Goal: Task Accomplishment & Management: Complete application form

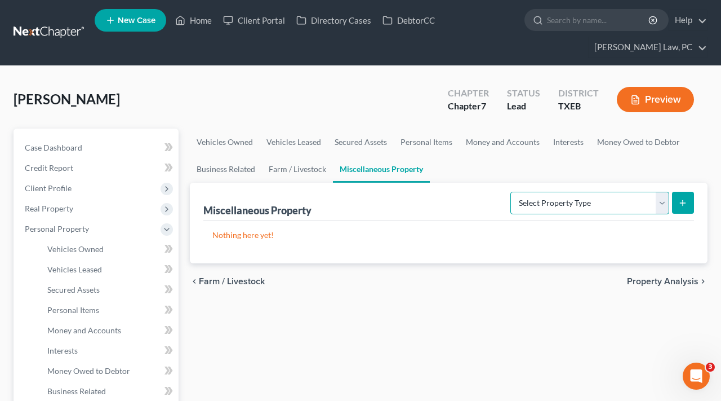
select select "transferred"
click at [682, 206] on icon "submit" at bounding box center [682, 202] width 9 height 9
select select "Ordinary ([DATE])"
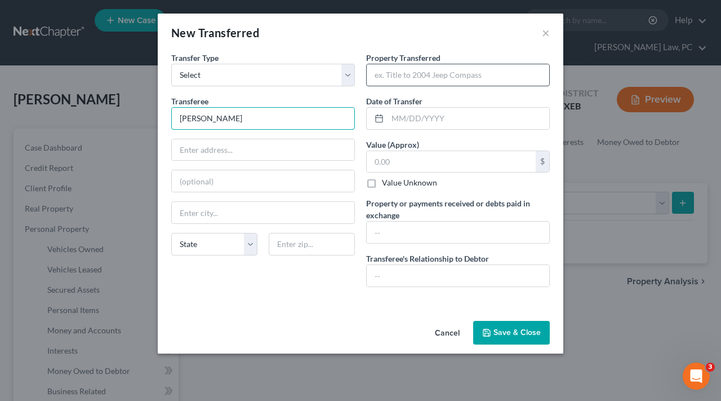
type input "[PERSON_NAME]"
click at [392, 79] on input "text" at bounding box center [458, 74] width 183 height 21
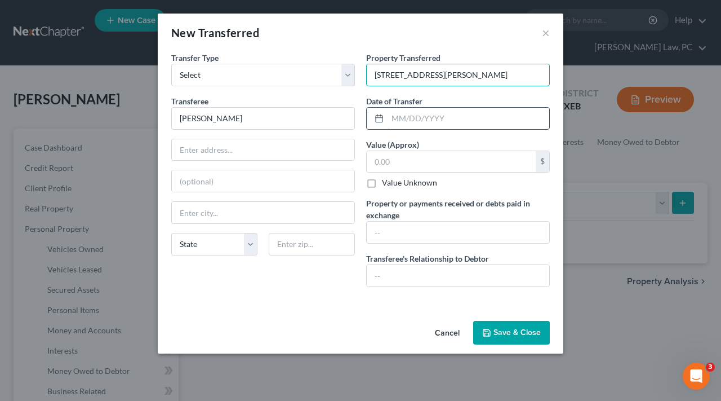
type input "[STREET_ADDRESS][PERSON_NAME]"
click at [416, 125] on input "text" at bounding box center [469, 118] width 162 height 21
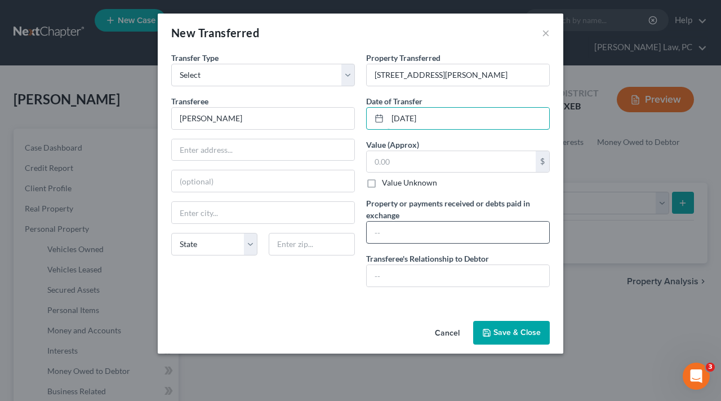
type input "[DATE]"
type input "385506.24"
click at [436, 279] on input "text" at bounding box center [458, 275] width 183 height 21
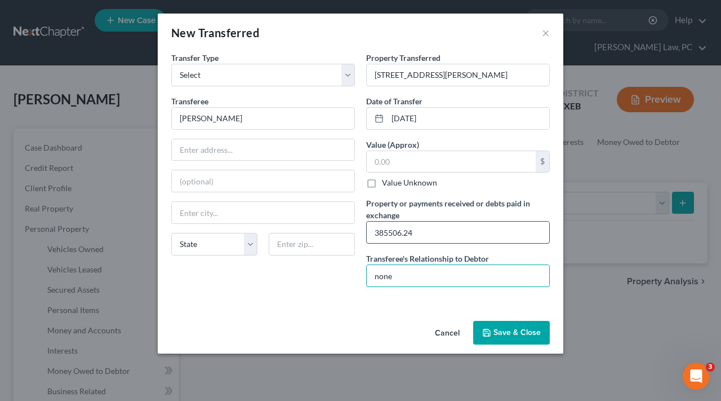
type input "none"
click at [386, 234] on input "385506.24" at bounding box center [458, 231] width 183 height 21
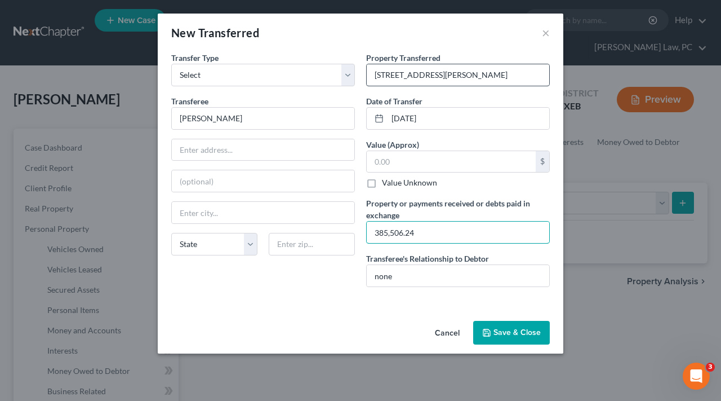
type input "385,506.24"
drag, startPoint x: 507, startPoint y: 75, endPoint x: 359, endPoint y: 73, distance: 147.6
click at [359, 73] on div "Transfer Type * Select Ordinary ([DATE]) [DATE] Transferee * [PERSON_NAME] Stat…" at bounding box center [361, 174] width 390 height 244
drag, startPoint x: 420, startPoint y: 230, endPoint x: 393, endPoint y: 230, distance: 27.0
click at [393, 230] on input "385,506.24" at bounding box center [458, 231] width 183 height 21
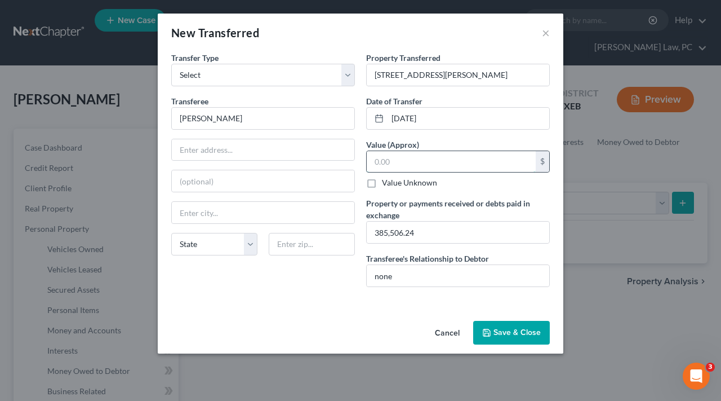
click at [437, 158] on input "text" at bounding box center [451, 161] width 169 height 21
type input "385,000"
click at [503, 346] on div "Cancel Save & Close" at bounding box center [361, 334] width 406 height 37
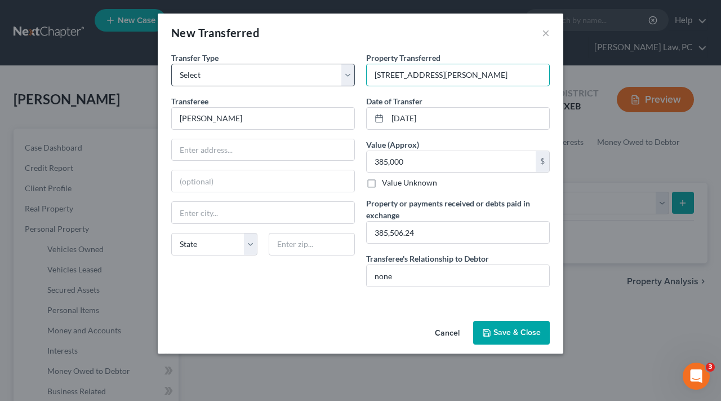
drag, startPoint x: 506, startPoint y: 74, endPoint x: 353, endPoint y: 73, distance: 153.2
click at [353, 73] on div "Transfer Type * Select Ordinary ([DATE]) [DATE] Transferee * [PERSON_NAME] Stat…" at bounding box center [361, 174] width 390 height 244
click at [510, 81] on input "[STREET_ADDRESS][PERSON_NAME]" at bounding box center [458, 74] width 183 height 21
drag, startPoint x: 439, startPoint y: 75, endPoint x: 355, endPoint y: 73, distance: 83.4
click at [355, 73] on div "Transfer Type * Select Ordinary ([DATE]) [DATE] Transferee * [PERSON_NAME] Stat…" at bounding box center [361, 174] width 390 height 244
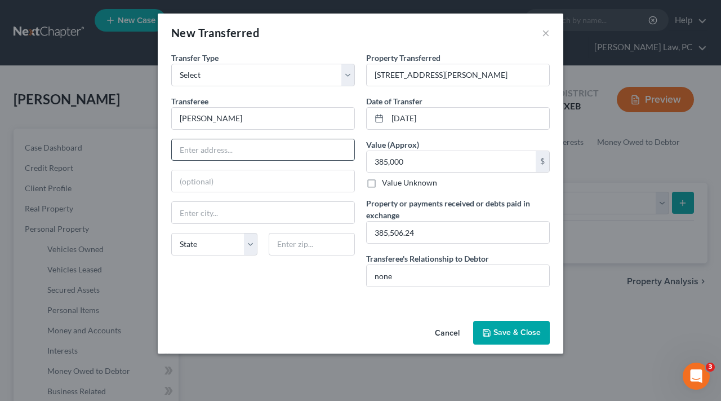
paste input "[STREET_ADDRESS]"
type input "[STREET_ADDRESS]"
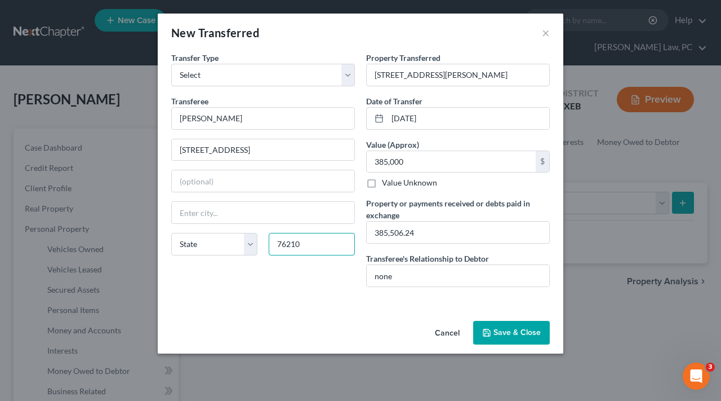
type input "76210"
click at [298, 289] on div "Transfer Type * Select Ordinary ([DATE]) [DATE] Transferee * [PERSON_NAME] 1700…" at bounding box center [263, 174] width 195 height 244
click at [330, 304] on div "An exemption set must first be selected from the Filing Information section. Tr…" at bounding box center [361, 184] width 406 height 264
click at [308, 282] on div "Transfer Type * Select Ordinary ([DATE]) [DATE] Transferee * [PERSON_NAME] 1700…" at bounding box center [263, 174] width 195 height 244
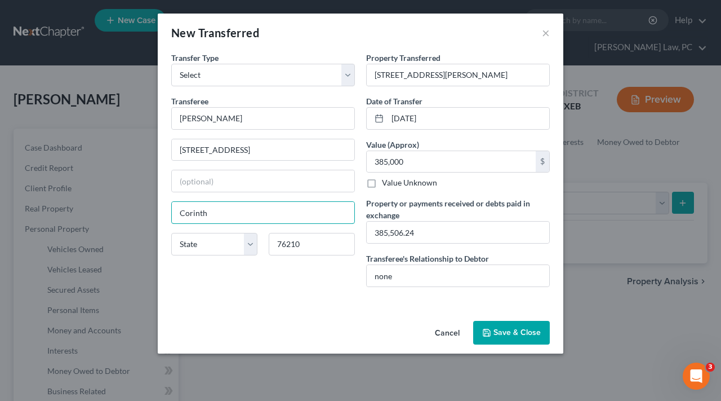
drag, startPoint x: 229, startPoint y: 214, endPoint x: 161, endPoint y: 213, distance: 68.2
type input "[PERSON_NAME]"
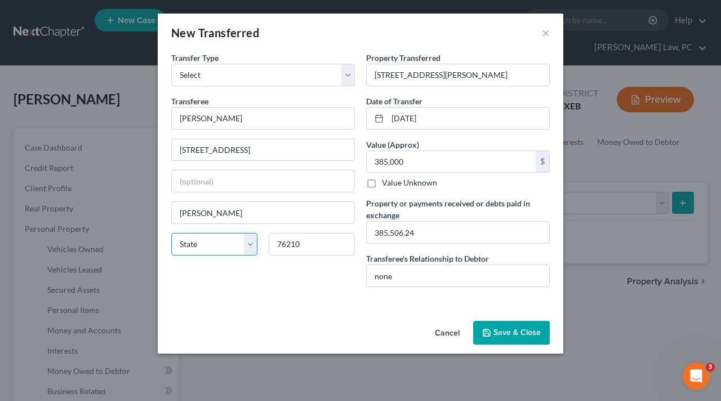
select select "45"
click at [504, 330] on button "Save & Close" at bounding box center [511, 333] width 77 height 24
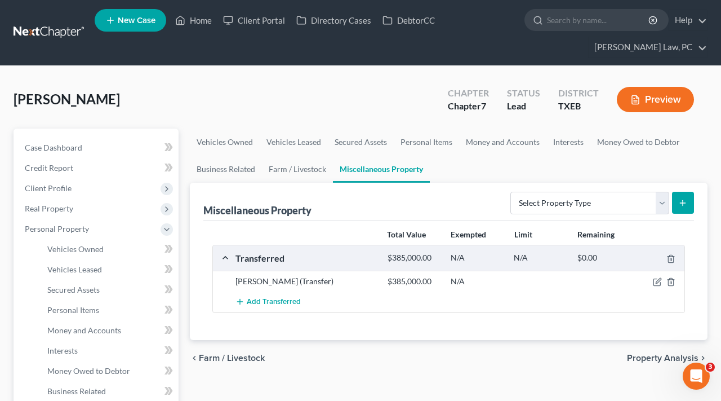
click at [48, 30] on link at bounding box center [50, 33] width 72 height 20
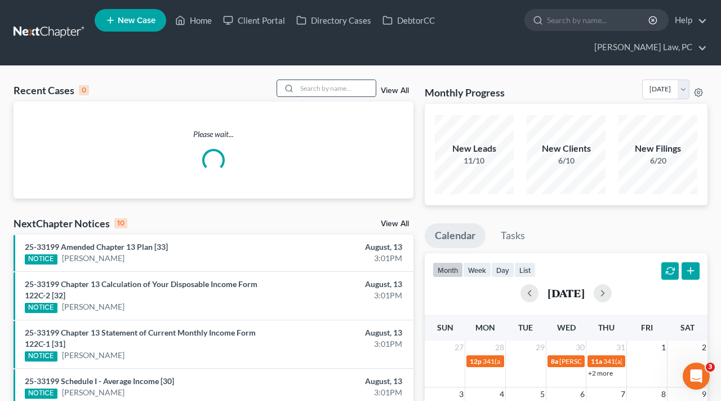
click at [325, 89] on input "search" at bounding box center [336, 88] width 79 height 16
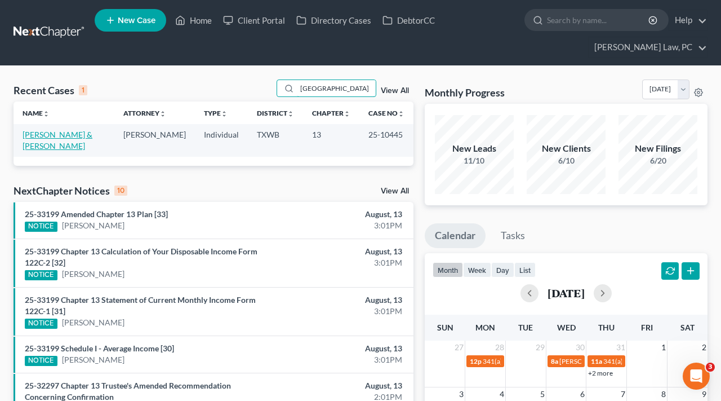
type input "galicia"
click at [45, 136] on link "[PERSON_NAME] & [PERSON_NAME]" at bounding box center [58, 140] width 70 height 21
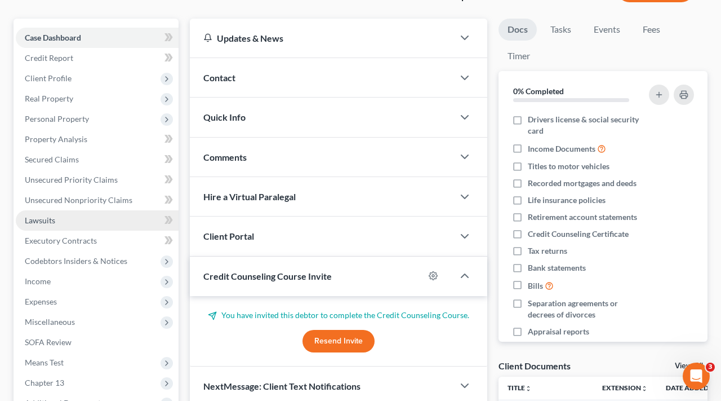
click at [34, 225] on link "Lawsuits" at bounding box center [97, 220] width 163 height 20
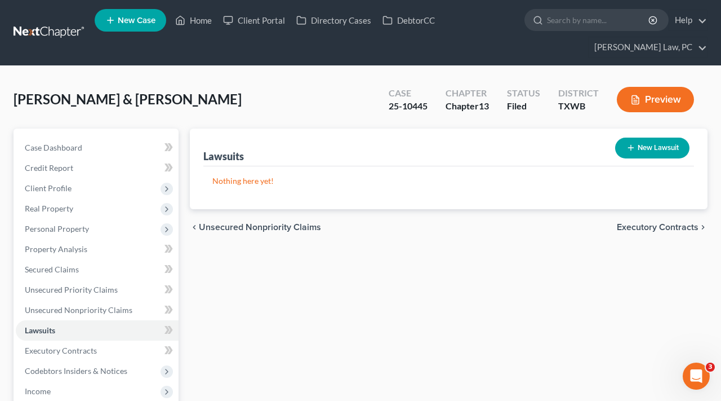
click at [39, 30] on link at bounding box center [50, 33] width 72 height 20
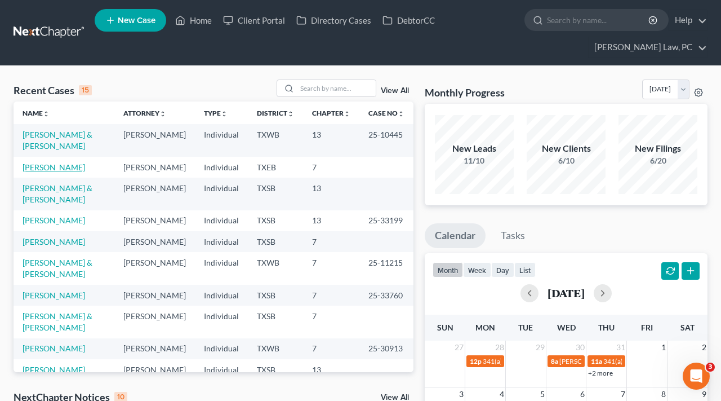
click at [46, 165] on link "[PERSON_NAME]" at bounding box center [54, 167] width 63 height 10
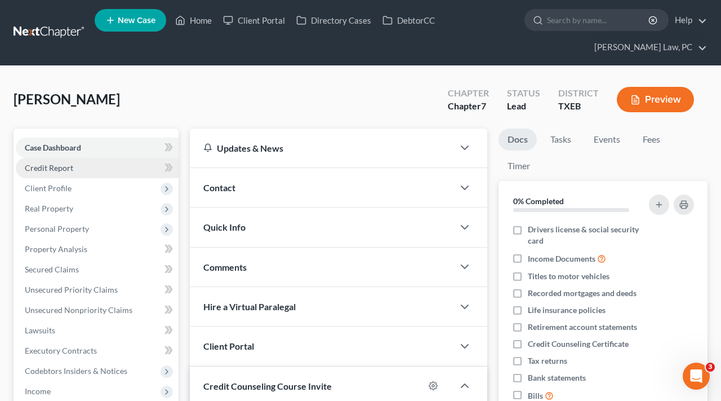
click at [61, 169] on span "Credit Report" at bounding box center [49, 168] width 48 height 10
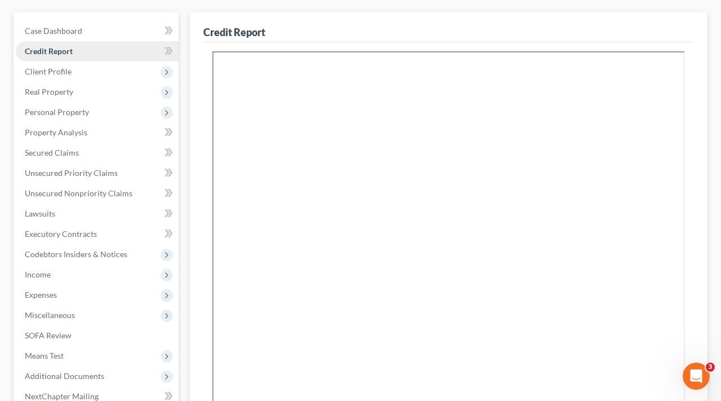
scroll to position [118, 0]
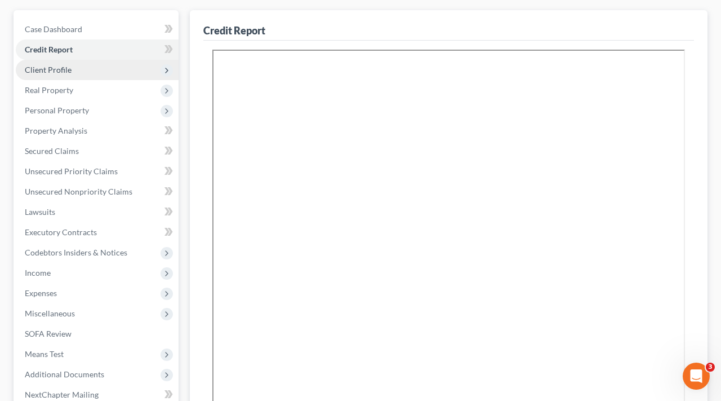
click at [50, 70] on span "Client Profile" at bounding box center [48, 70] width 47 height 10
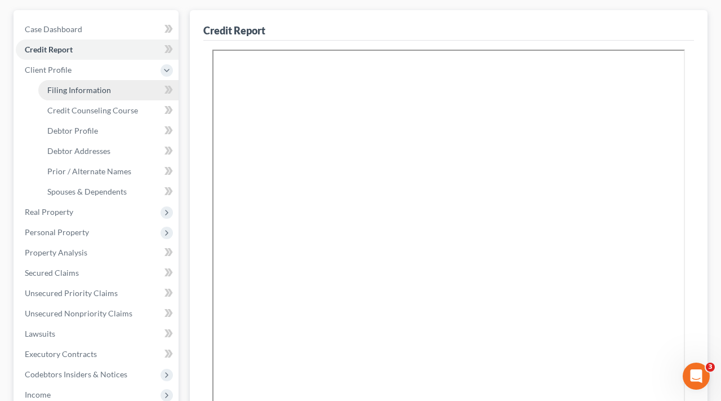
click at [61, 98] on link "Filing Information" at bounding box center [108, 90] width 140 height 20
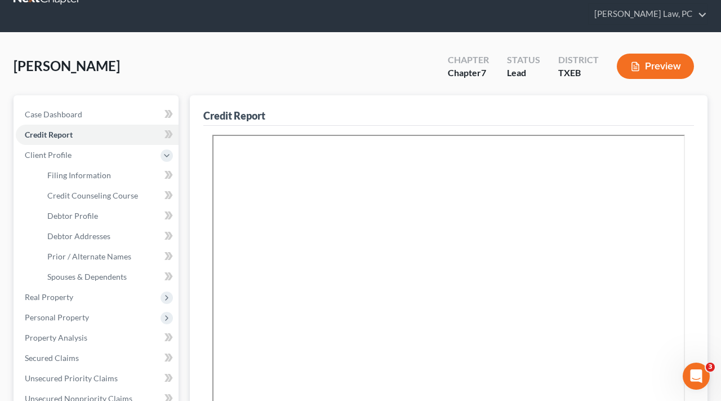
select select "1"
select select "0"
select select "77"
select select "3"
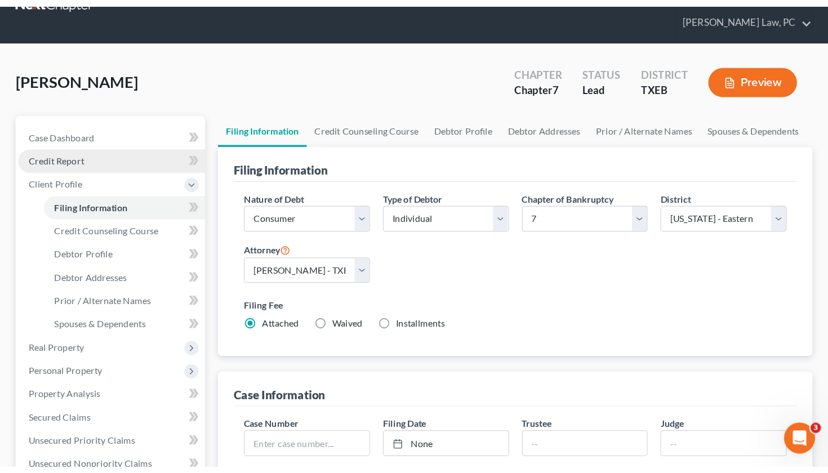
scroll to position [0, 0]
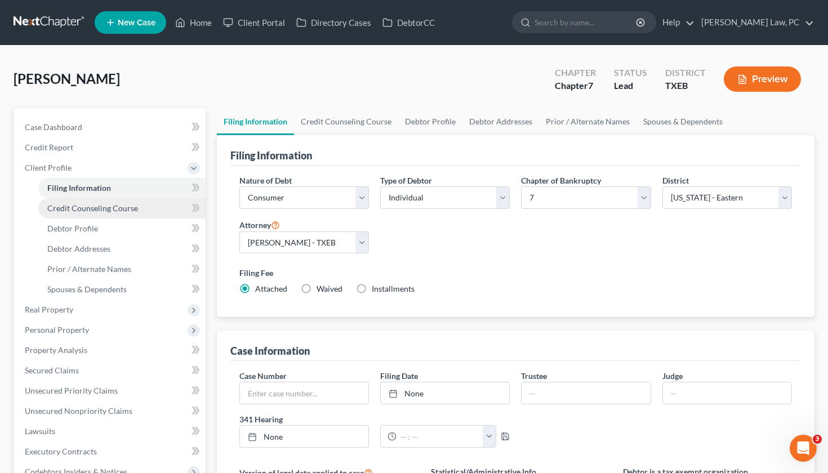
click at [104, 207] on span "Credit Counseling Course" at bounding box center [92, 208] width 91 height 10
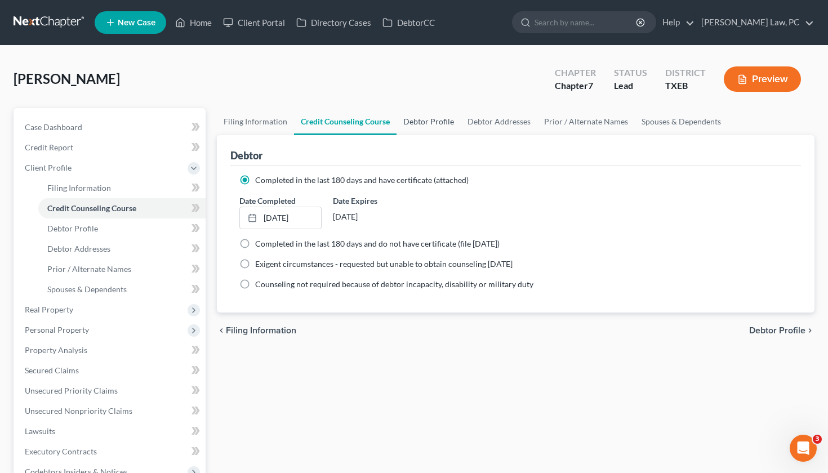
click at [434, 116] on link "Debtor Profile" at bounding box center [429, 121] width 64 height 27
select select "3"
select select "0"
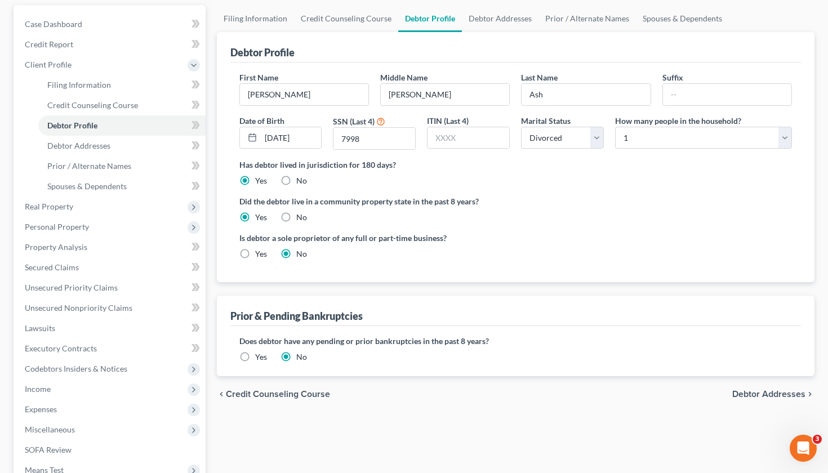
scroll to position [36, 0]
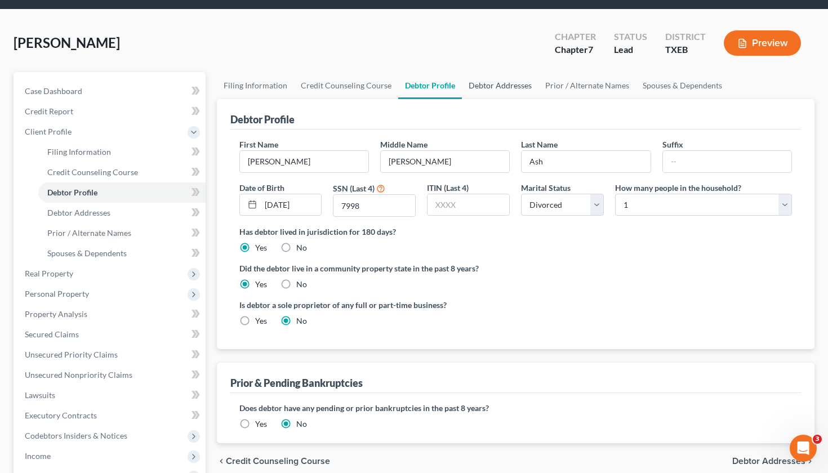
click at [485, 88] on link "Debtor Addresses" at bounding box center [500, 85] width 77 height 27
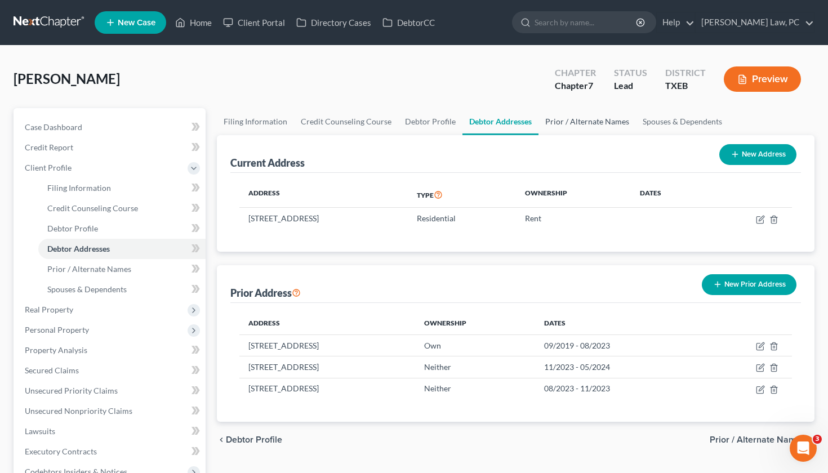
click at [559, 123] on link "Prior / Alternate Names" at bounding box center [587, 121] width 97 height 27
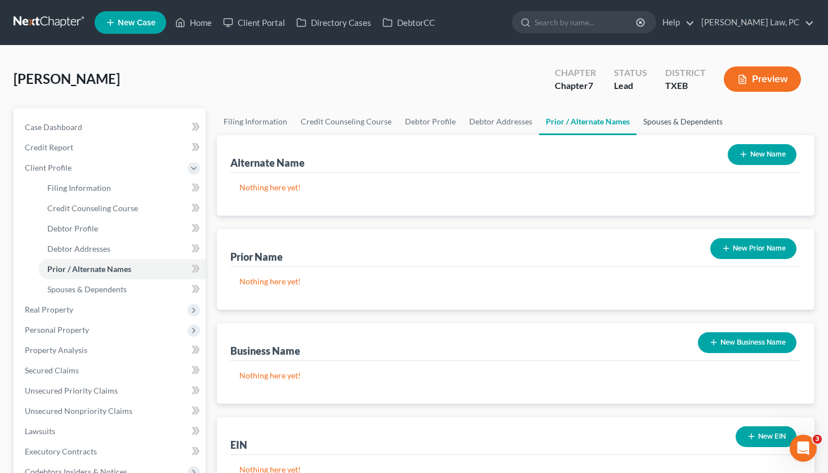
click at [661, 126] on link "Spouses & Dependents" at bounding box center [683, 121] width 93 height 27
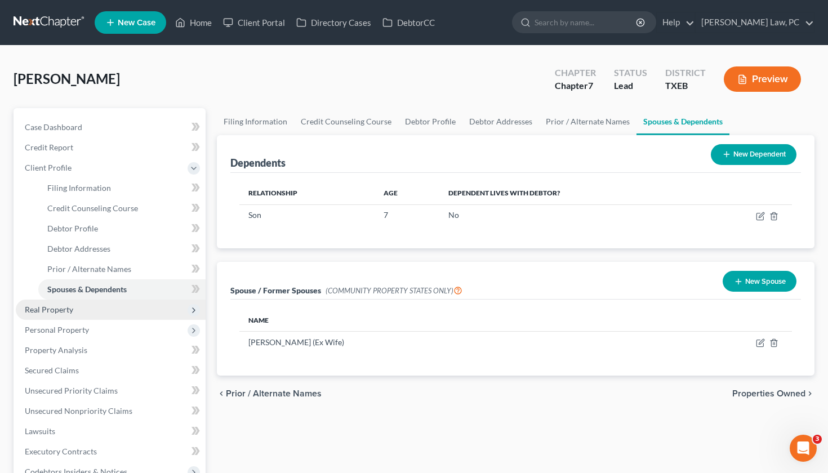
click at [47, 309] on span "Real Property" at bounding box center [49, 310] width 48 height 10
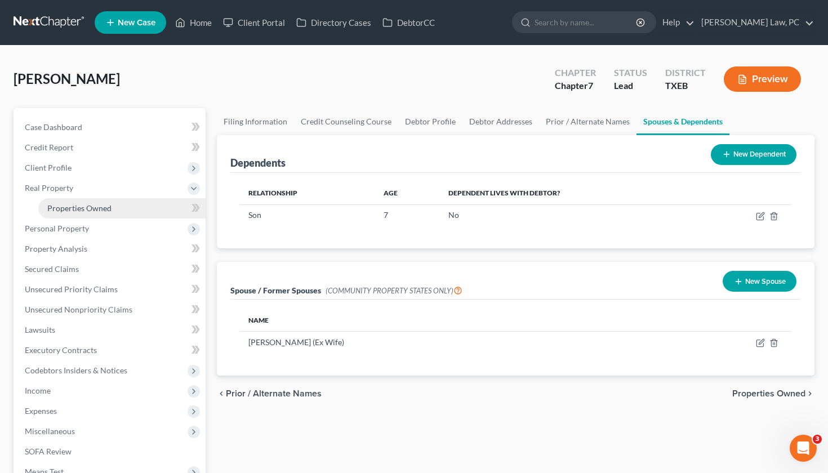
click at [54, 216] on link "Properties Owned" at bounding box center [121, 208] width 167 height 20
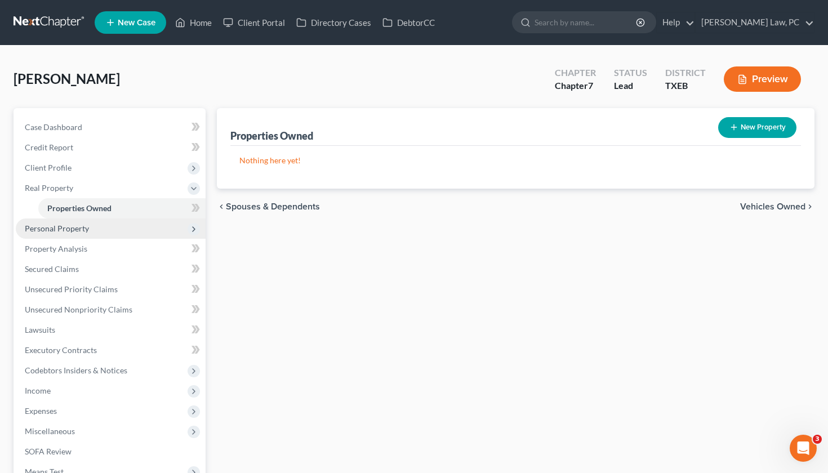
click at [59, 230] on span "Personal Property" at bounding box center [57, 229] width 64 height 10
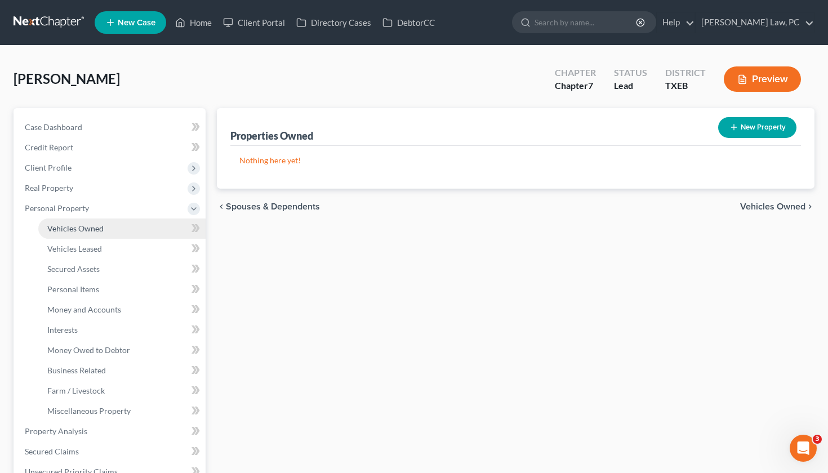
click at [64, 226] on span "Vehicles Owned" at bounding box center [75, 229] width 56 height 10
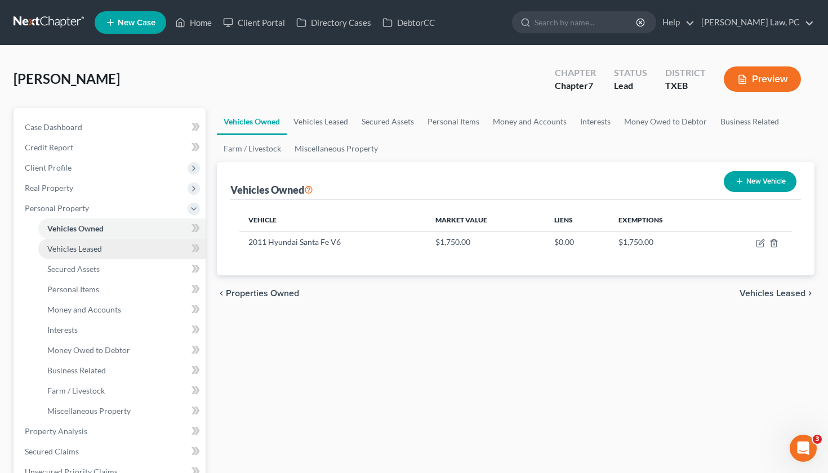
click at [77, 244] on span "Vehicles Leased" at bounding box center [74, 249] width 55 height 10
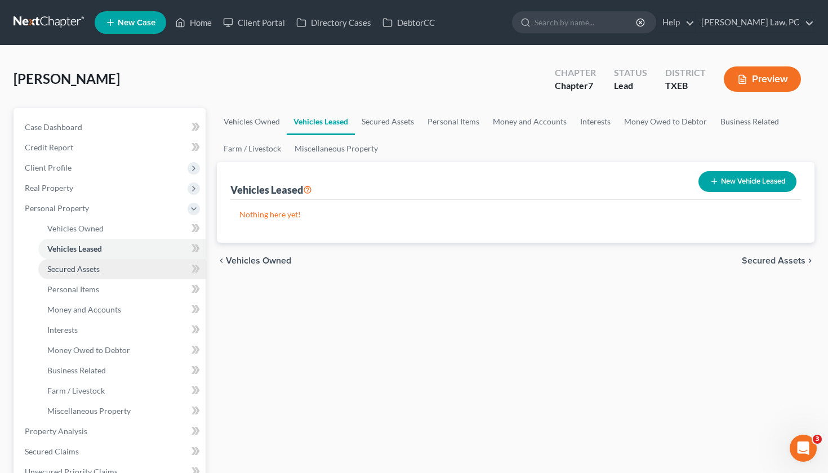
click at [86, 273] on span "Secured Assets" at bounding box center [73, 269] width 52 height 10
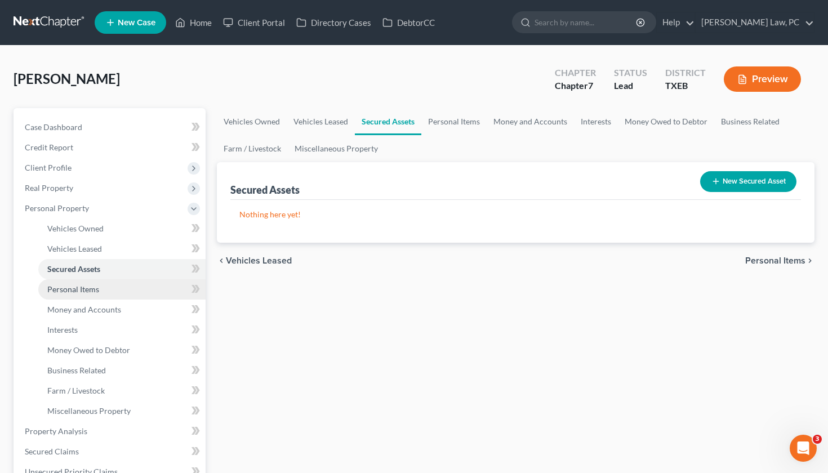
click at [86, 287] on span "Personal Items" at bounding box center [73, 290] width 52 height 10
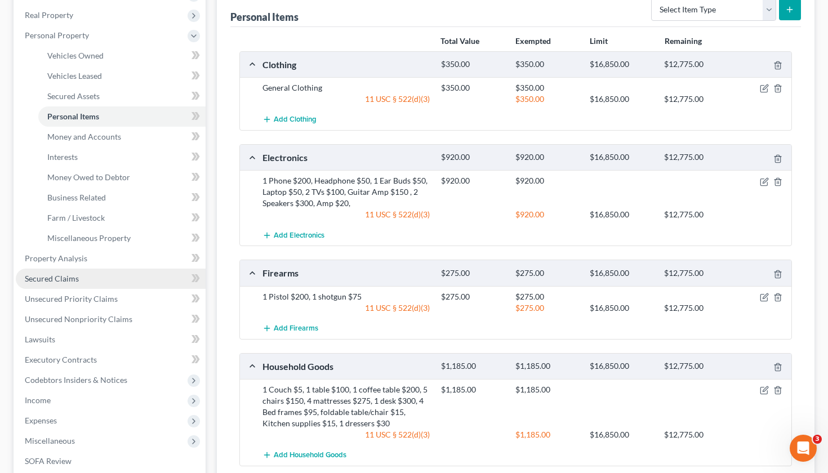
scroll to position [170, 0]
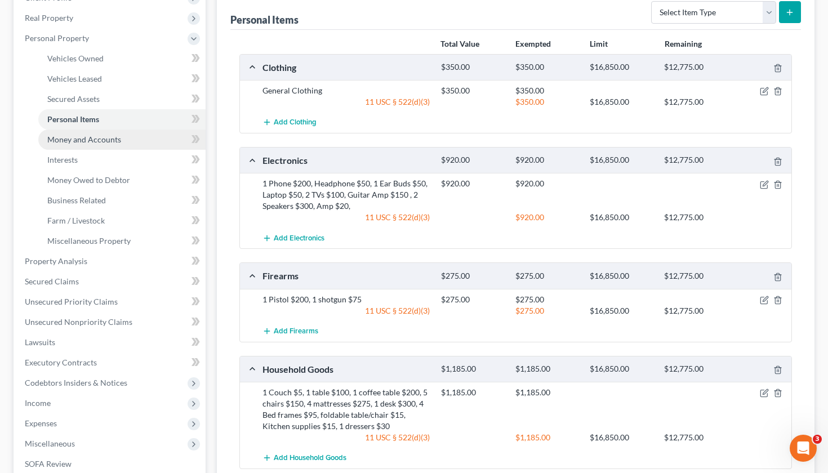
click at [90, 139] on span "Money and Accounts" at bounding box center [84, 140] width 74 height 10
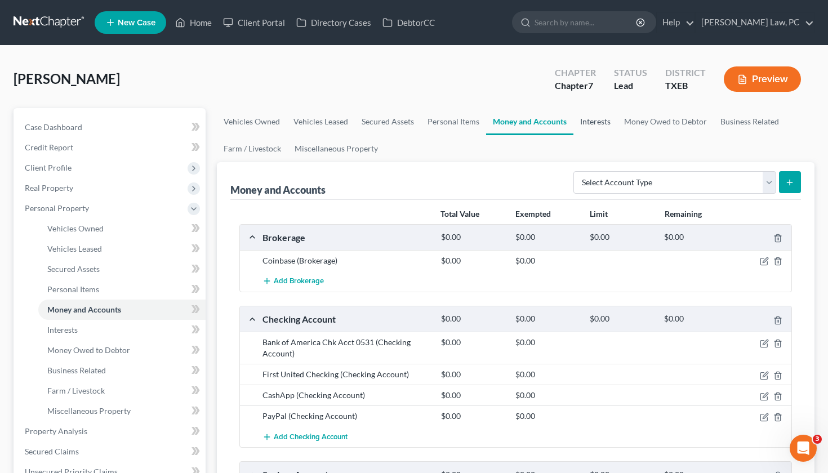
click at [595, 126] on link "Interests" at bounding box center [596, 121] width 44 height 27
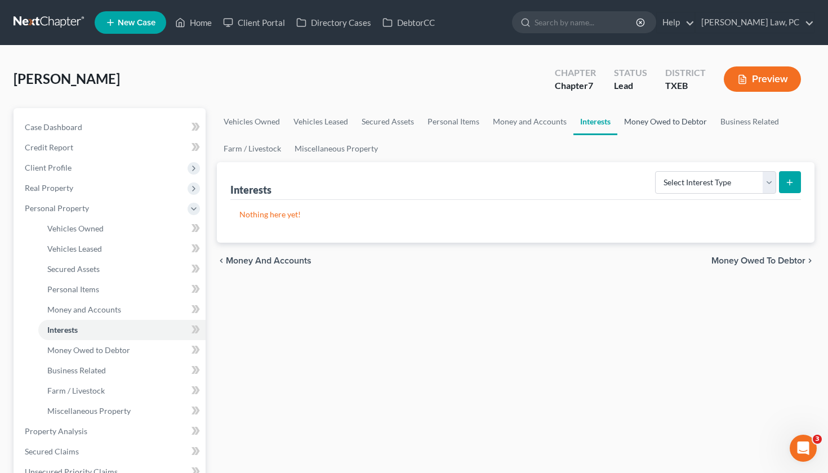
click at [651, 125] on link "Money Owed to Debtor" at bounding box center [665, 121] width 96 height 27
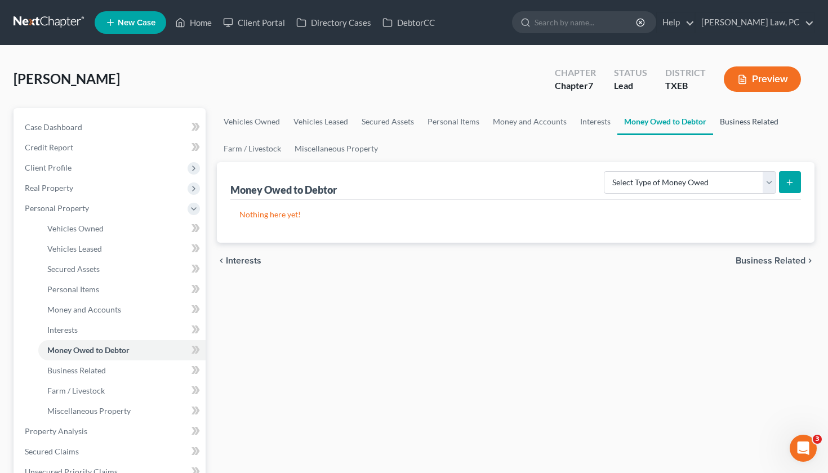
click at [719, 131] on link "Business Related" at bounding box center [749, 121] width 72 height 27
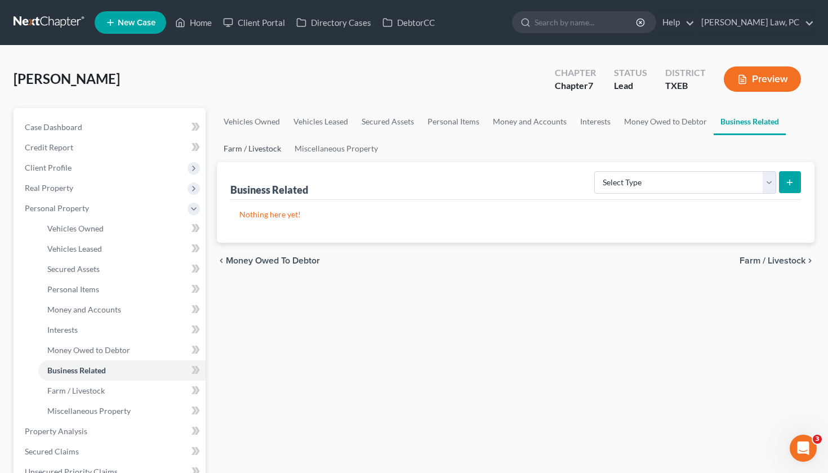
click at [257, 148] on link "Farm / Livestock" at bounding box center [252, 148] width 71 height 27
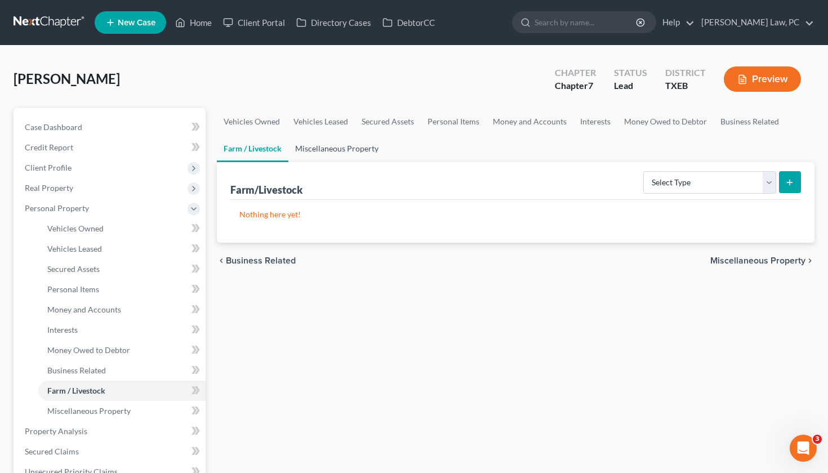
click at [314, 148] on link "Miscellaneous Property" at bounding box center [336, 148] width 97 height 27
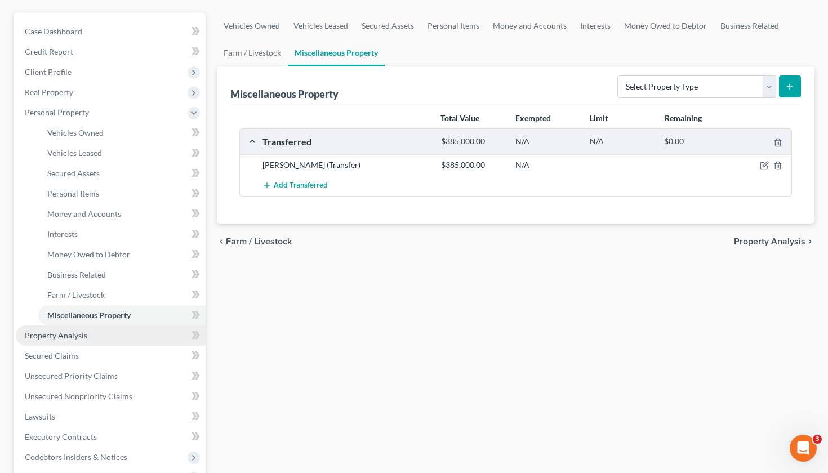
click at [66, 337] on span "Property Analysis" at bounding box center [56, 336] width 63 height 10
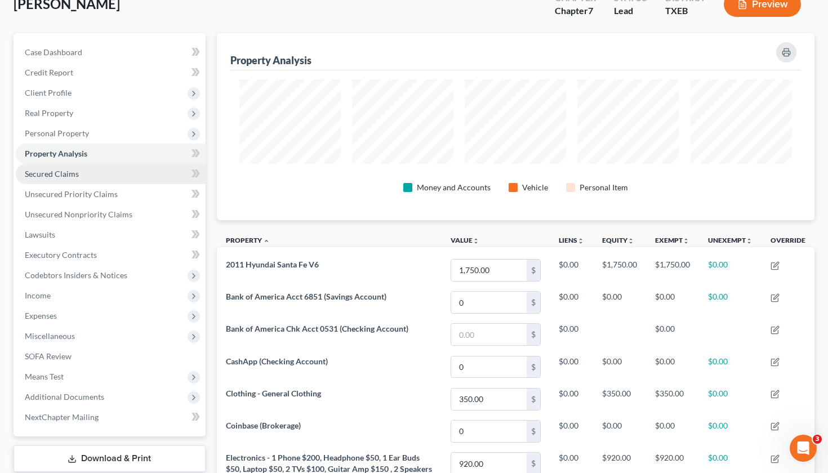
click at [64, 175] on span "Secured Claims" at bounding box center [52, 174] width 54 height 10
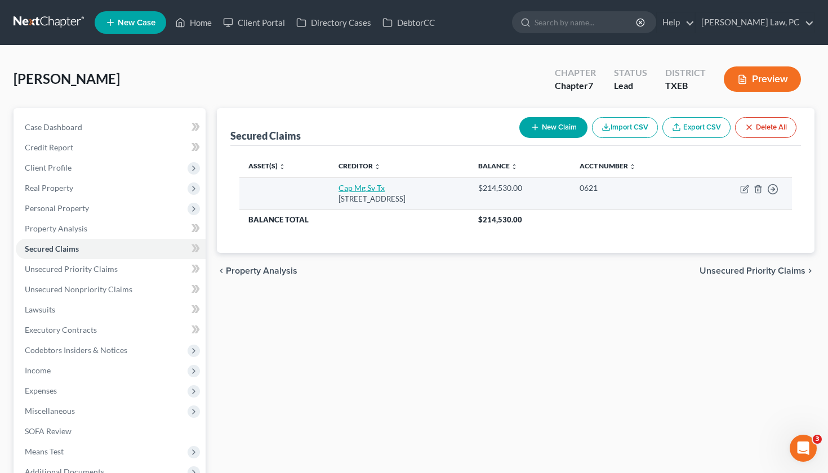
click at [350, 188] on link "Cap Mg Sv Tx" at bounding box center [362, 188] width 46 height 10
select select "45"
select select "0"
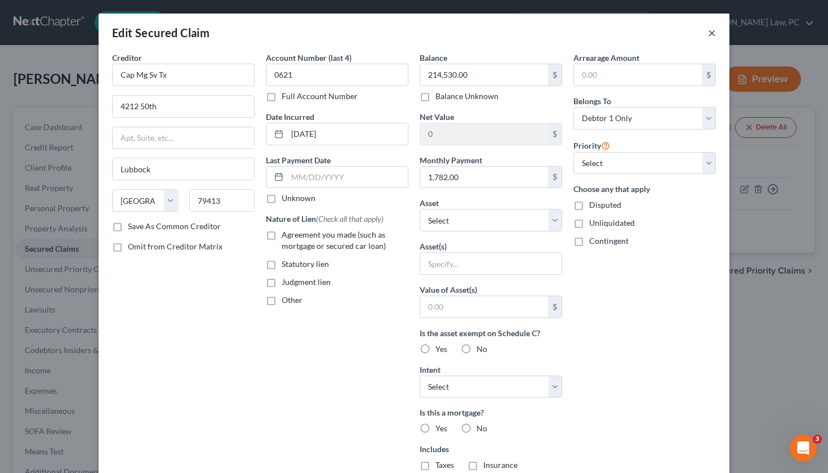
click at [713, 35] on button "×" at bounding box center [712, 33] width 8 height 14
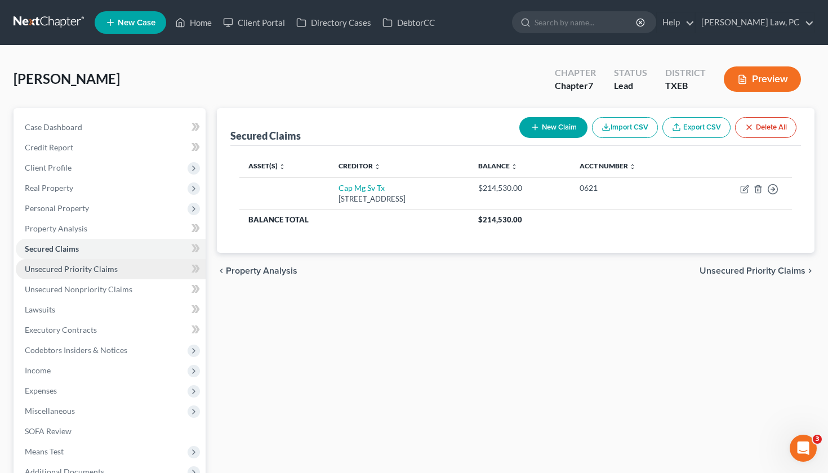
click at [82, 265] on span "Unsecured Priority Claims" at bounding box center [71, 269] width 93 height 10
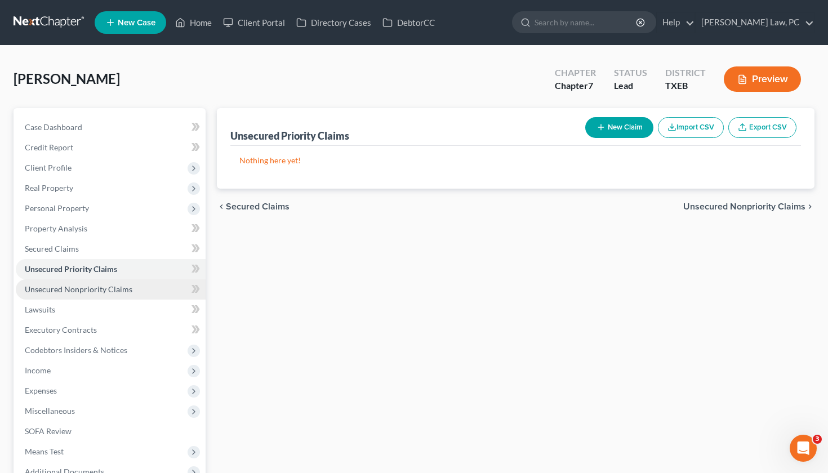
click at [86, 288] on span "Unsecured Nonpriority Claims" at bounding box center [79, 290] width 108 height 10
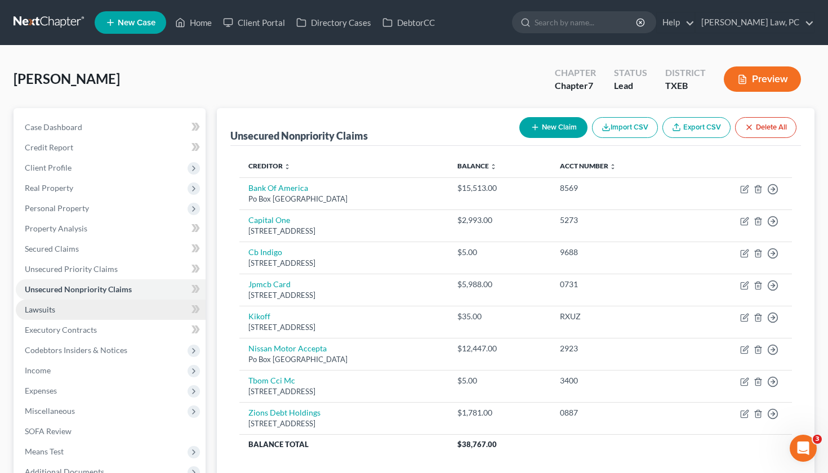
click at [54, 309] on span "Lawsuits" at bounding box center [40, 310] width 30 height 10
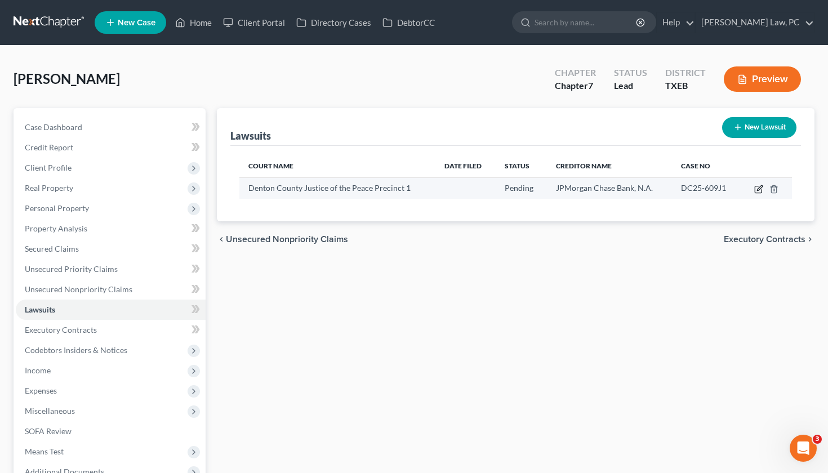
click at [721, 190] on icon "button" at bounding box center [758, 189] width 9 height 9
select select "45"
select select "0"
select select "4"
select select "45"
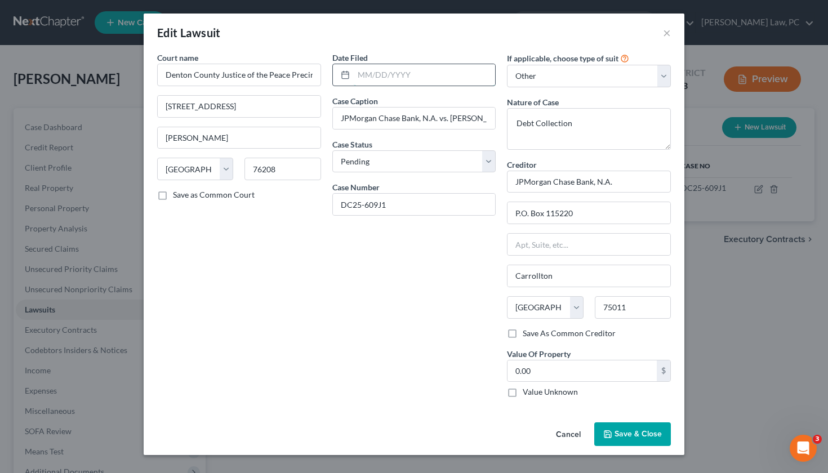
click at [407, 74] on input "text" at bounding box center [425, 74] width 142 height 21
type input "05/22/2025"
click at [650, 400] on span "Save & Close" at bounding box center [638, 434] width 47 height 10
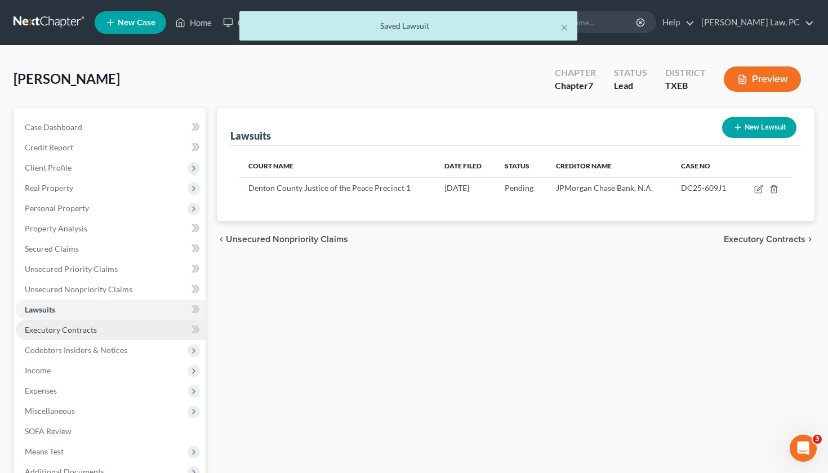
click at [59, 324] on link "Executory Contracts" at bounding box center [111, 330] width 190 height 20
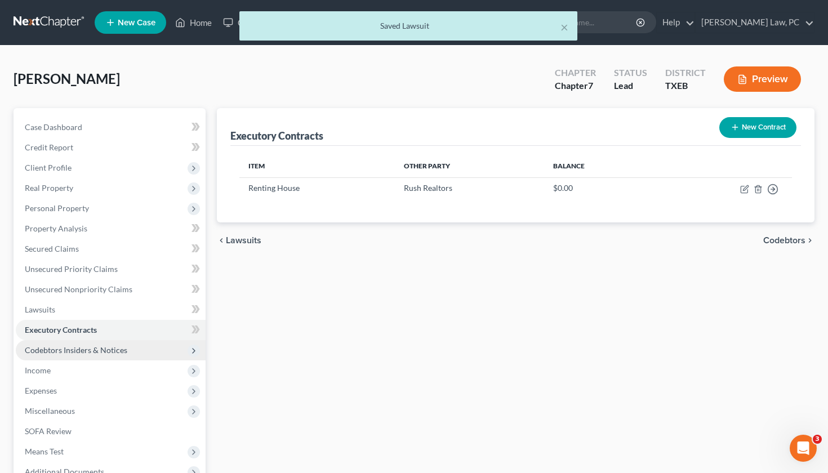
click at [90, 350] on span "Codebtors Insiders & Notices" at bounding box center [76, 350] width 103 height 10
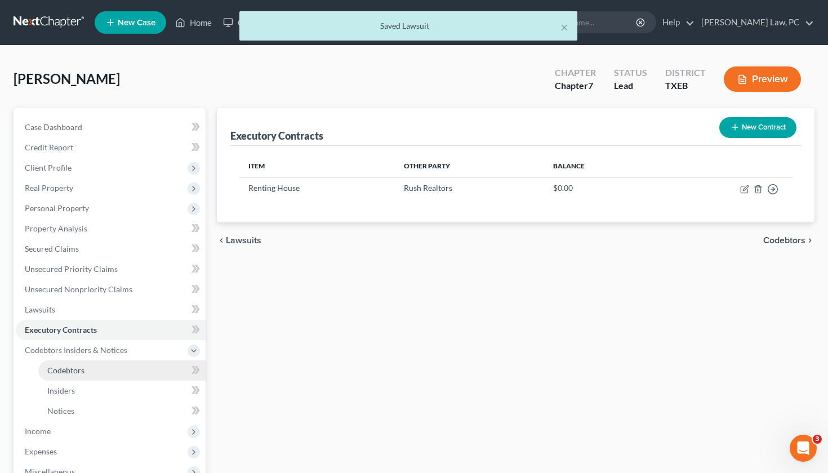
click at [75, 371] on span "Codebtors" at bounding box center [65, 371] width 37 height 10
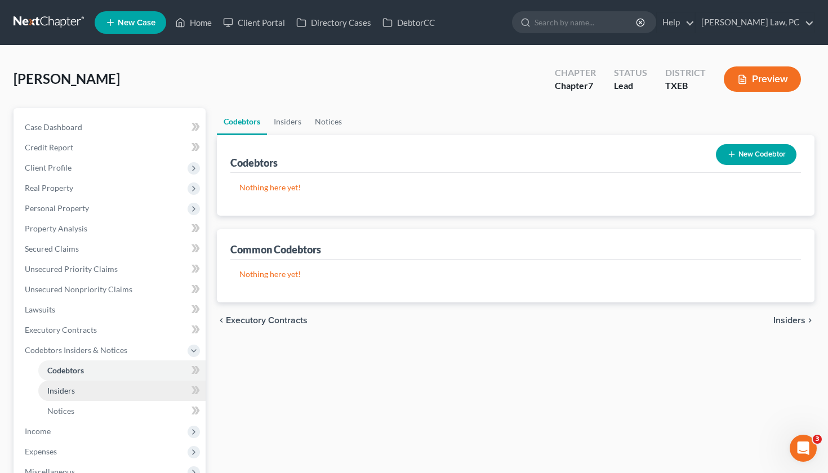
click at [73, 390] on span "Insiders" at bounding box center [61, 391] width 28 height 10
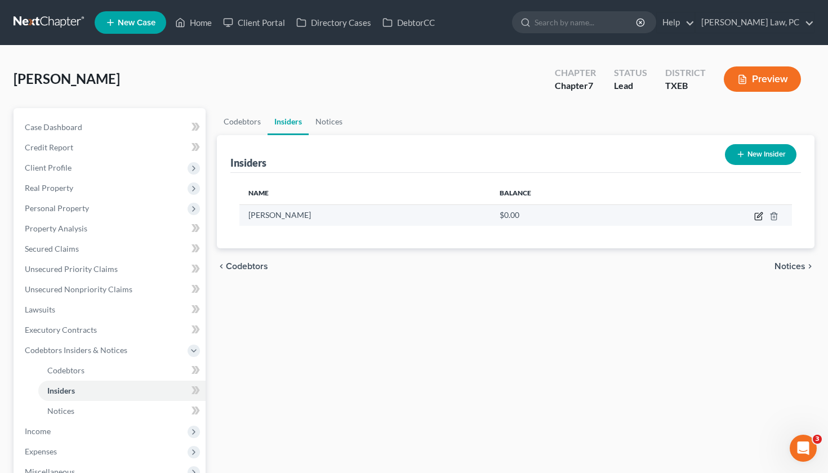
click at [721, 215] on icon "button" at bounding box center [758, 216] width 9 height 9
select select "45"
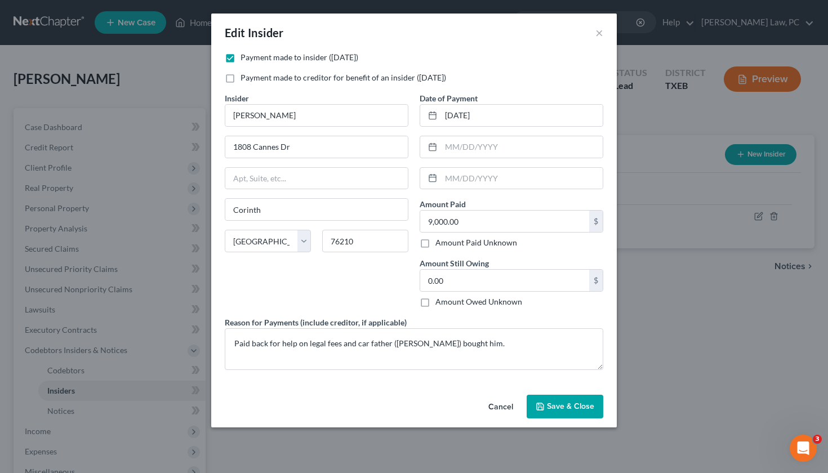
click at [570, 400] on span "Save & Close" at bounding box center [570, 407] width 47 height 10
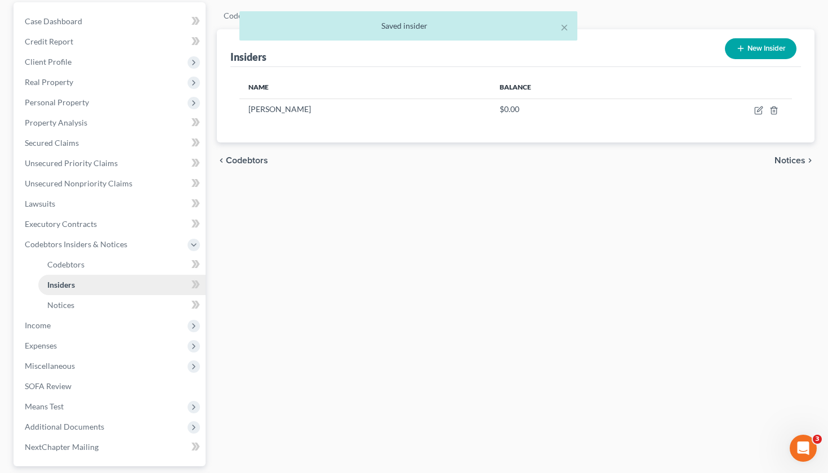
scroll to position [176, 0]
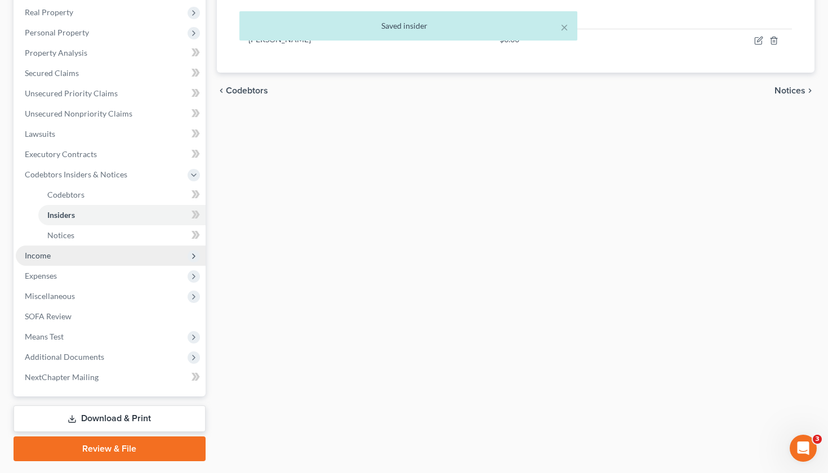
click at [34, 261] on span "Income" at bounding box center [111, 256] width 190 height 20
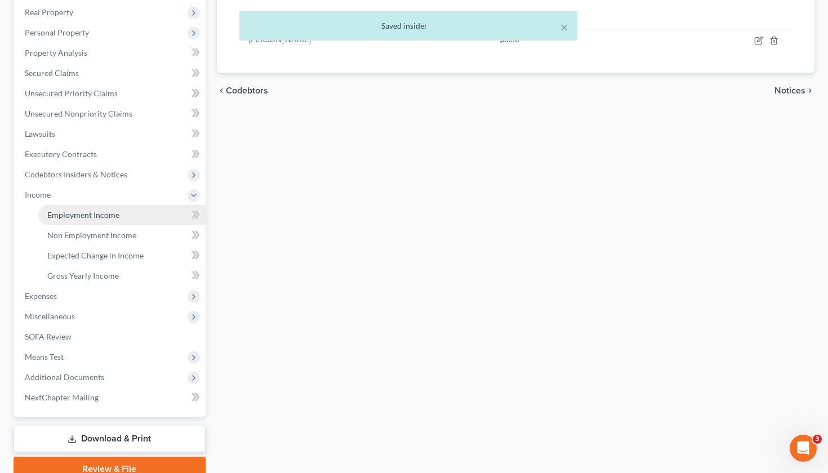
click at [86, 215] on span "Employment Income" at bounding box center [83, 215] width 72 height 10
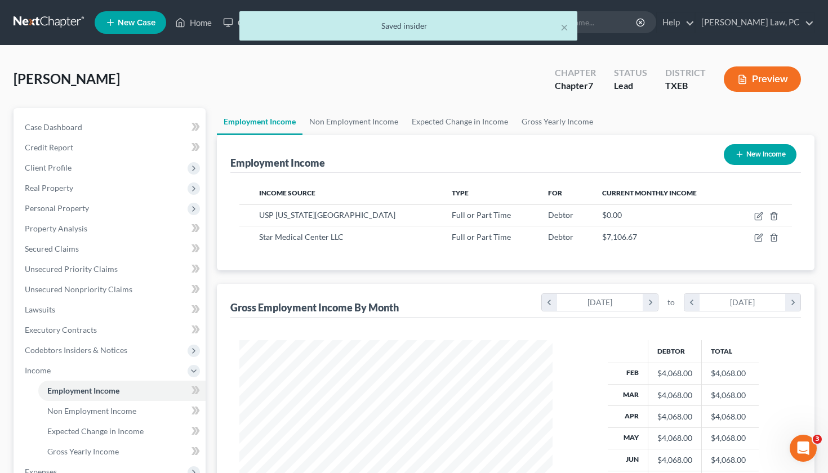
scroll to position [202, 336]
click at [721, 237] on icon "button" at bounding box center [758, 237] width 9 height 9
select select "0"
select select "45"
select select "2"
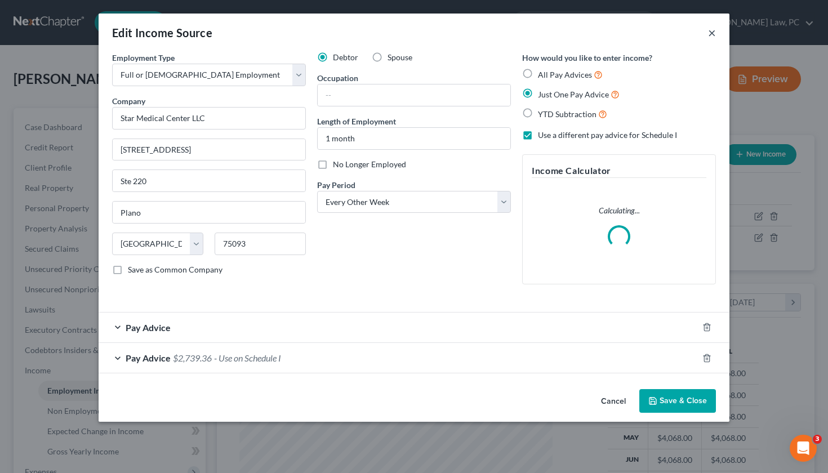
click at [711, 35] on button "×" at bounding box center [712, 33] width 8 height 14
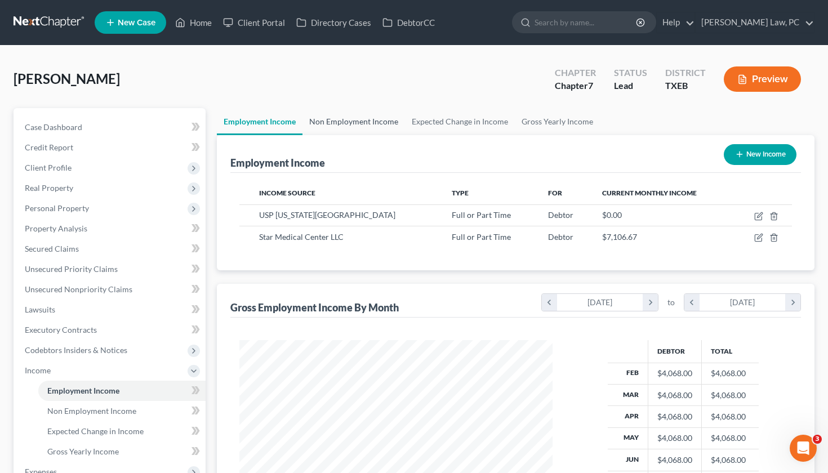
click at [349, 124] on link "Non Employment Income" at bounding box center [354, 121] width 103 height 27
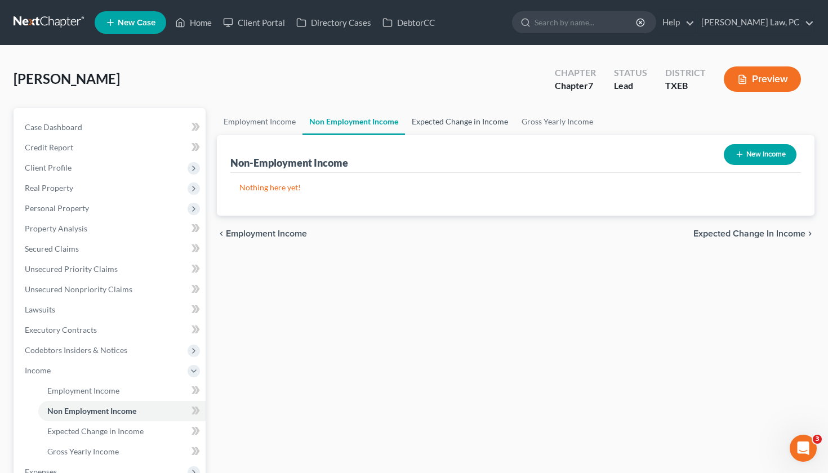
click at [434, 121] on link "Expected Change in Income" at bounding box center [460, 121] width 110 height 27
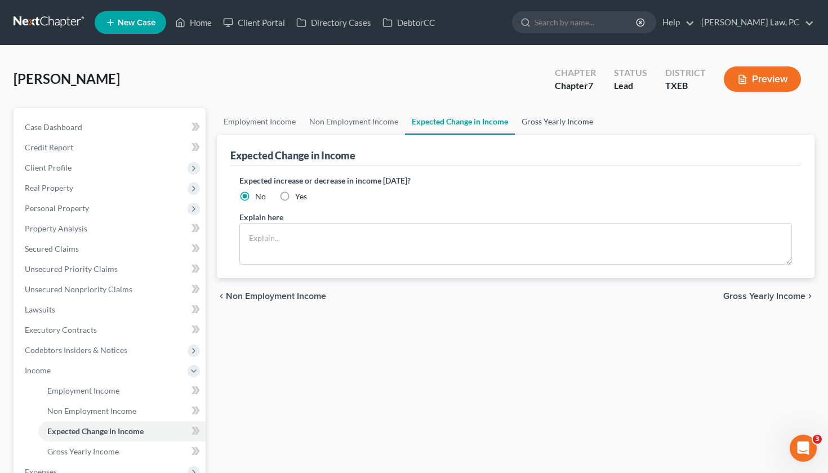
click at [548, 112] on link "Gross Yearly Income" at bounding box center [557, 121] width 85 height 27
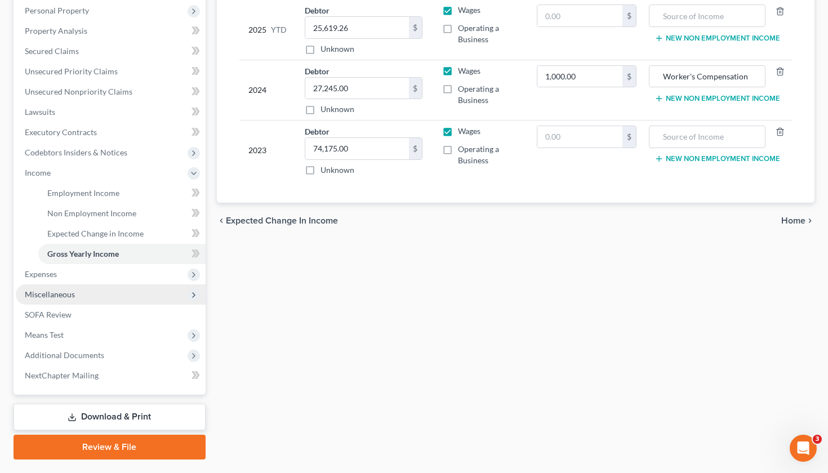
scroll to position [204, 0]
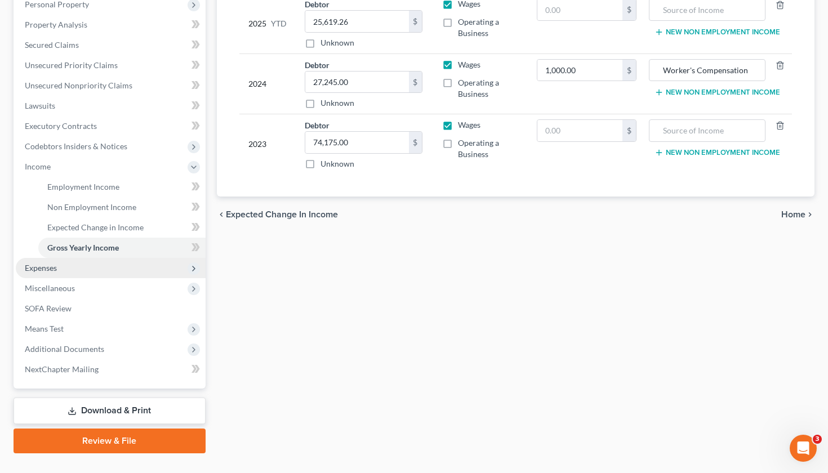
click at [56, 272] on span "Expenses" at bounding box center [41, 268] width 32 height 10
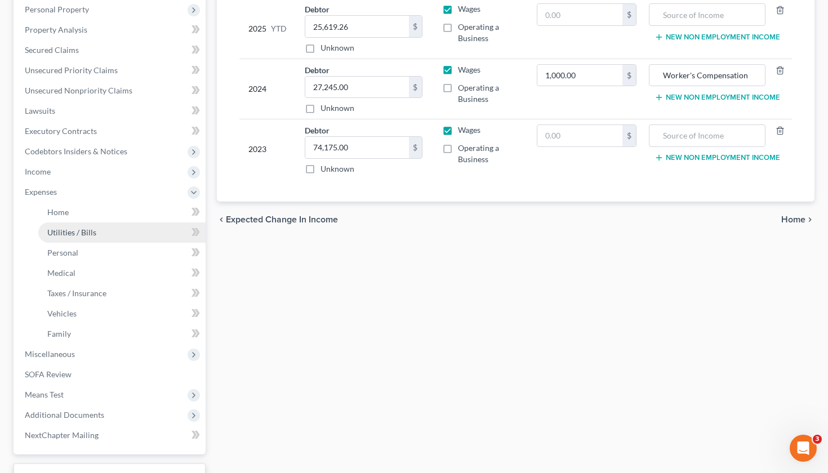
scroll to position [198, 0]
click at [65, 212] on span "Home" at bounding box center [57, 213] width 21 height 10
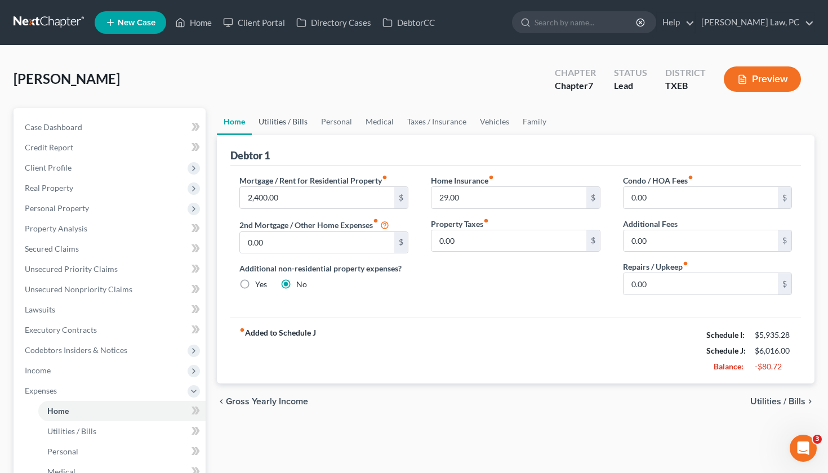
click at [295, 122] on link "Utilities / Bills" at bounding box center [283, 121] width 63 height 27
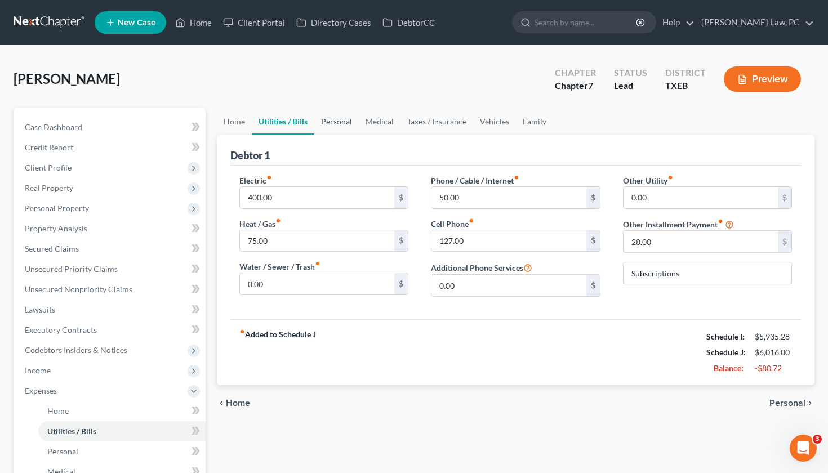
click at [349, 123] on link "Personal" at bounding box center [336, 121] width 45 height 27
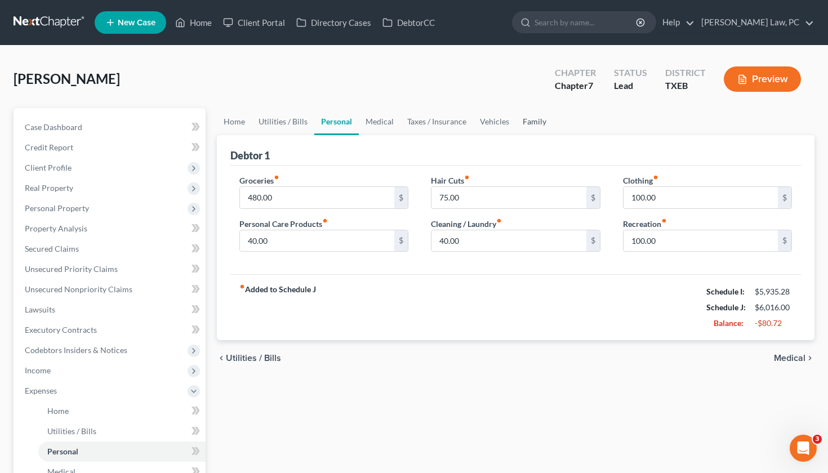
click at [544, 122] on link "Family" at bounding box center [534, 121] width 37 height 27
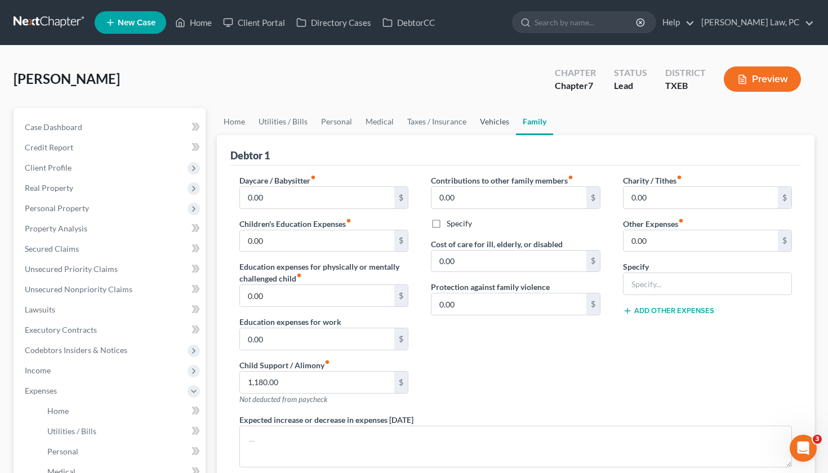
click at [503, 121] on link "Vehicles" at bounding box center [494, 121] width 43 height 27
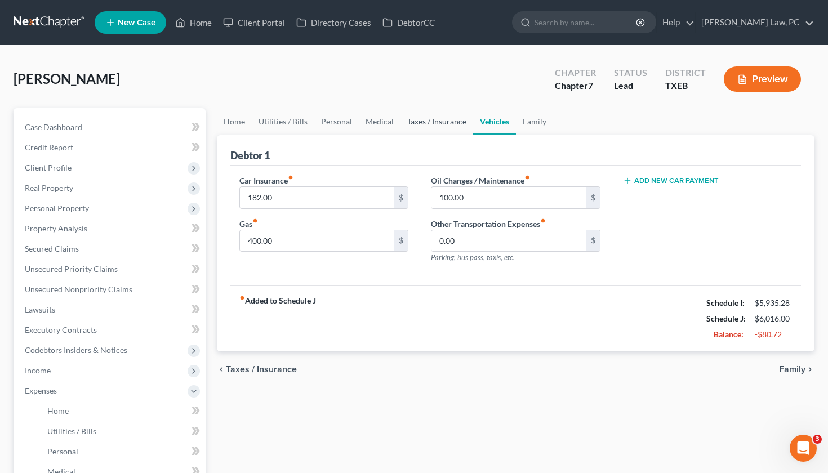
click at [450, 122] on link "Taxes / Insurance" at bounding box center [437, 121] width 73 height 27
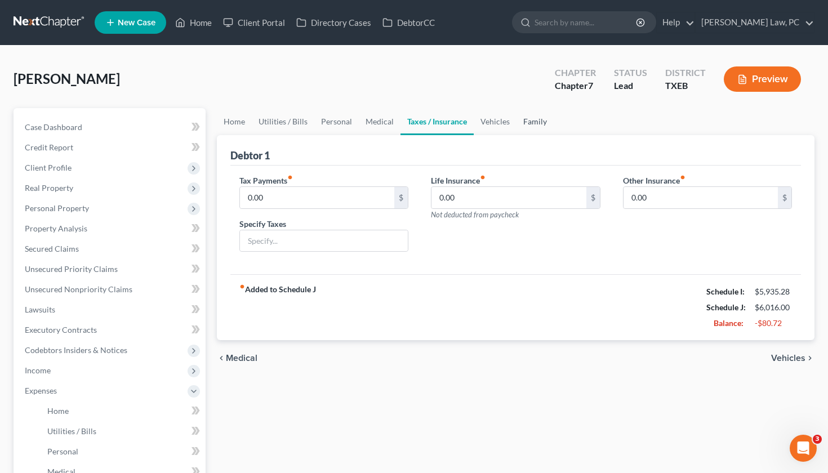
click at [527, 130] on link "Family" at bounding box center [535, 121] width 37 height 27
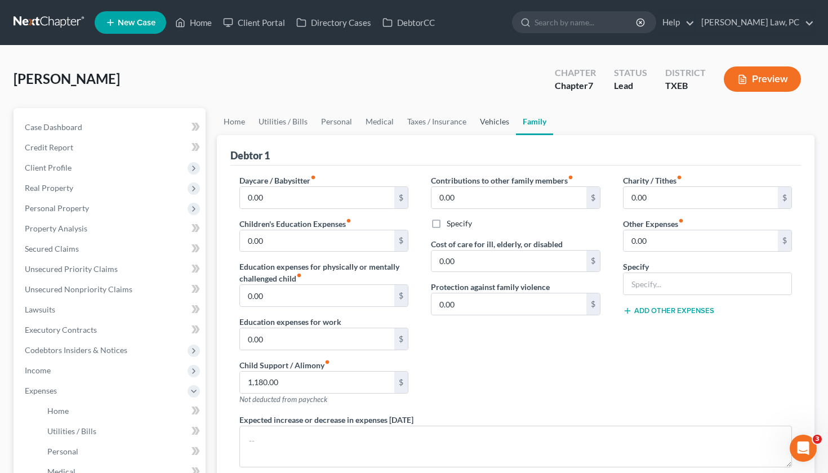
click at [479, 126] on link "Vehicles" at bounding box center [494, 121] width 43 height 27
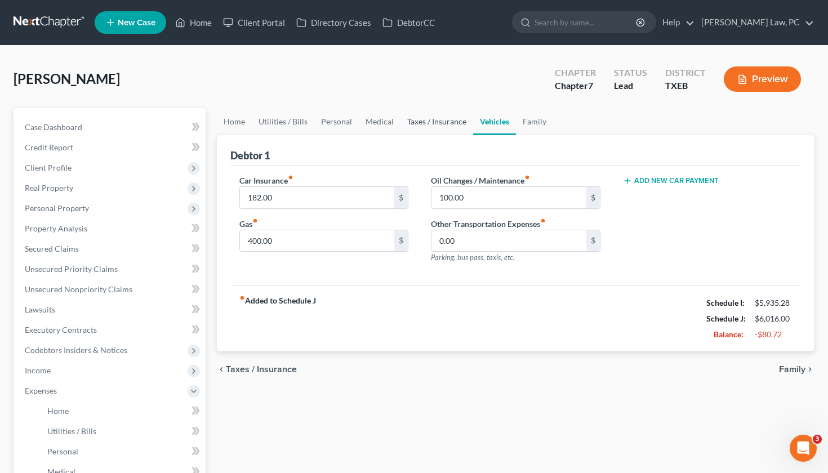
click at [435, 127] on link "Taxes / Insurance" at bounding box center [437, 121] width 73 height 27
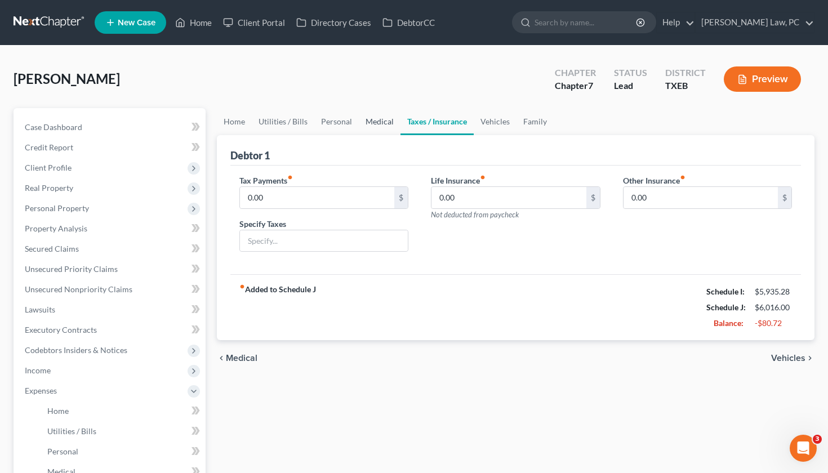
click at [377, 126] on link "Medical" at bounding box center [380, 121] width 42 height 27
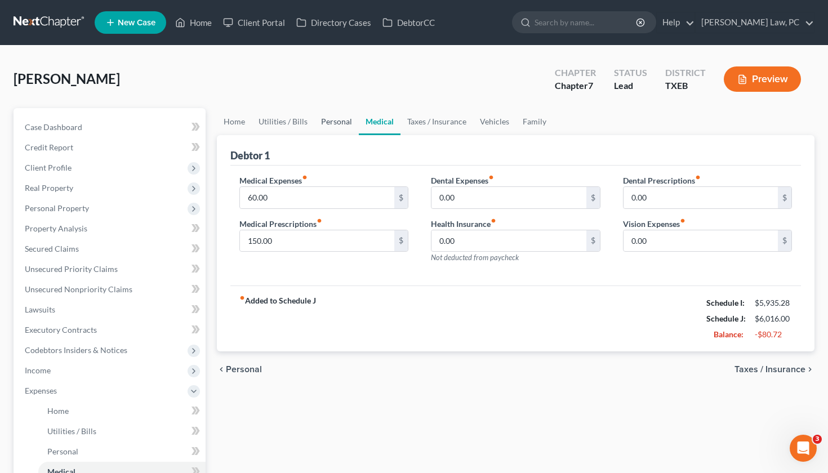
click at [343, 124] on link "Personal" at bounding box center [336, 121] width 45 height 27
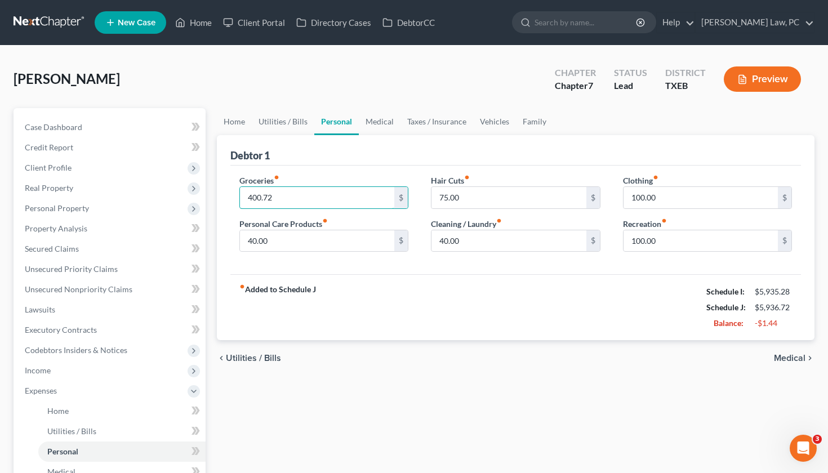
type input "400.72"
click at [451, 303] on div "fiber_manual_record Added to Schedule J Schedule I: $5,935.28 Schedule J: $5,93…" at bounding box center [515, 307] width 571 height 66
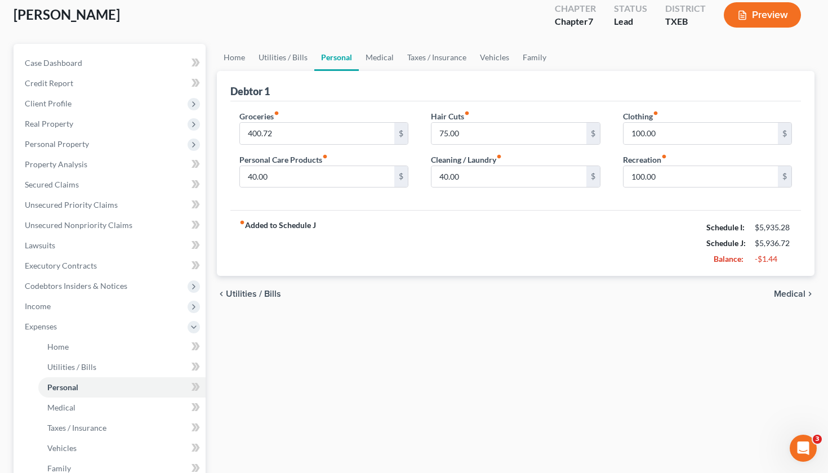
scroll to position [64, 0]
type input "65"
click at [500, 249] on div "fiber_manual_record Added to Schedule J Schedule I: $5,935.28 Schedule J: $5,92…" at bounding box center [515, 243] width 571 height 66
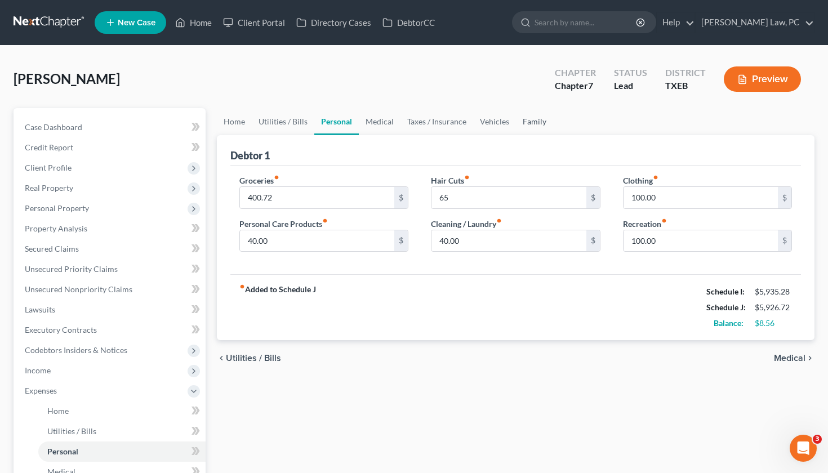
scroll to position [0, 0]
click at [526, 124] on link "Family" at bounding box center [534, 121] width 37 height 27
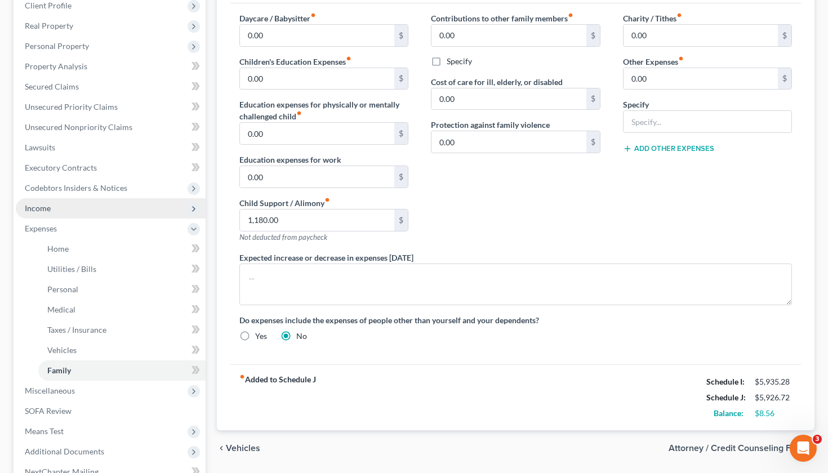
scroll to position [197, 0]
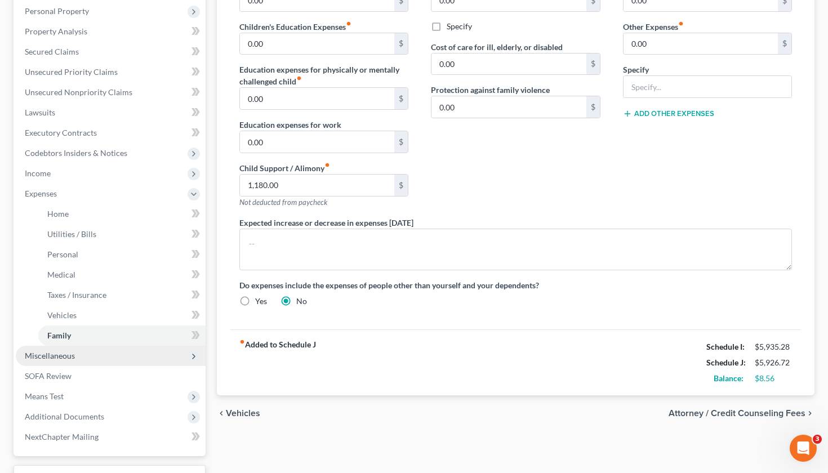
click at [92, 359] on span "Miscellaneous" at bounding box center [111, 356] width 190 height 20
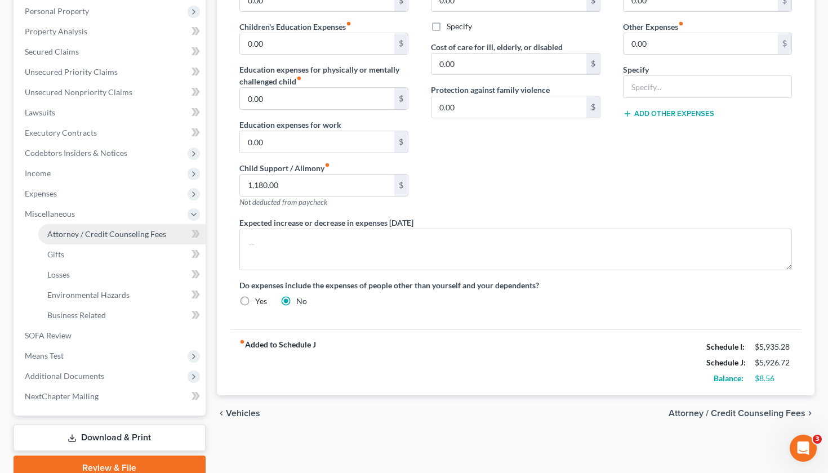
click at [96, 233] on span "Attorney / Credit Counseling Fees" at bounding box center [106, 234] width 119 height 10
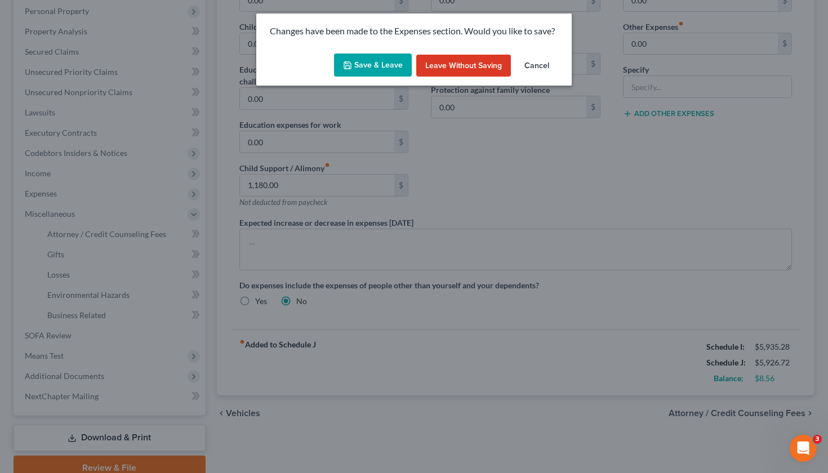
click at [362, 64] on button "Save & Leave" at bounding box center [373, 66] width 78 height 24
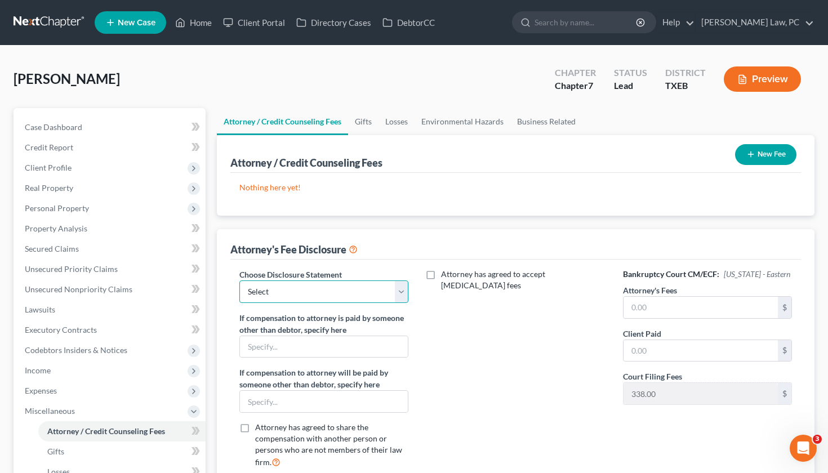
select select "4"
click at [670, 310] on input "text" at bounding box center [701, 307] width 155 height 21
type input "2,500"
click at [671, 349] on input "text" at bounding box center [701, 350] width 155 height 21
type input "2,500"
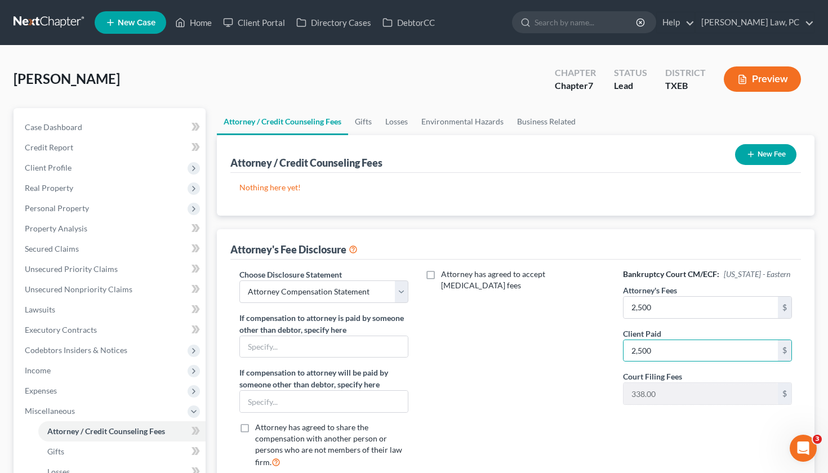
click at [721, 150] on button "New Fee" at bounding box center [765, 154] width 61 height 21
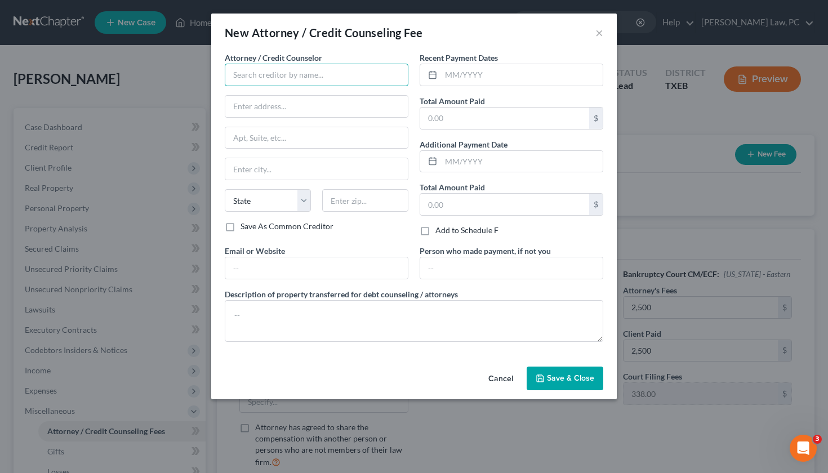
click at [278, 77] on input "text" at bounding box center [317, 75] width 184 height 23
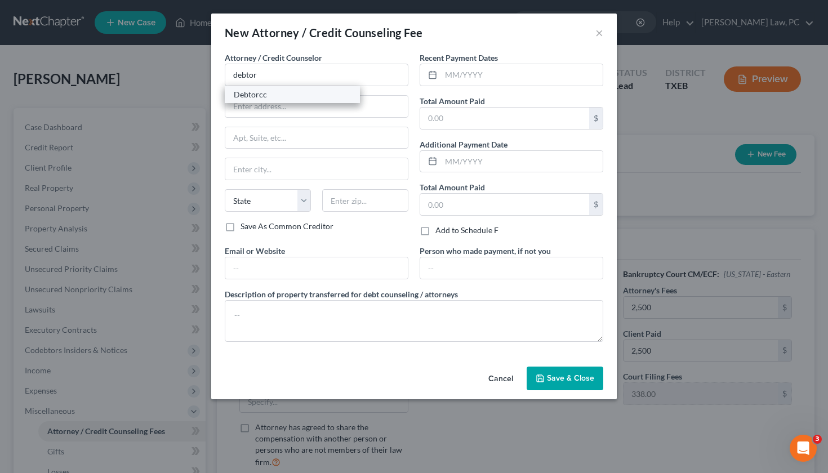
click at [259, 94] on div "Debtorcc" at bounding box center [292, 94] width 117 height 11
type input "Debtorcc"
type input "378 Summit Ave"
type input "Jersey City"
select select "33"
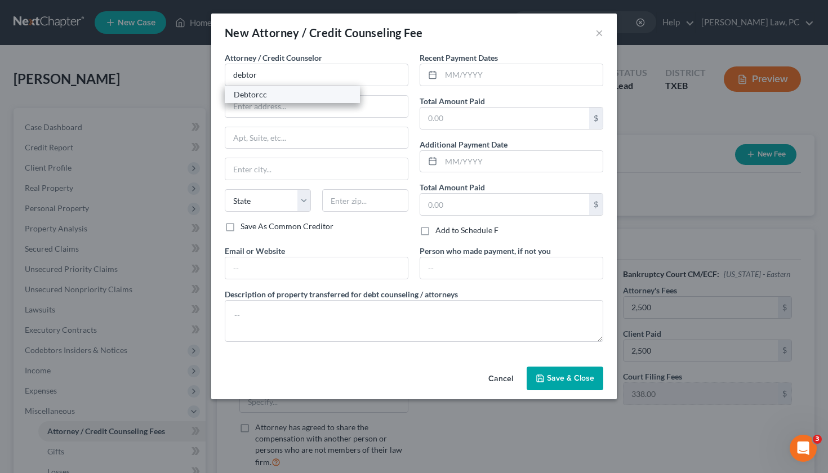
type input "07306"
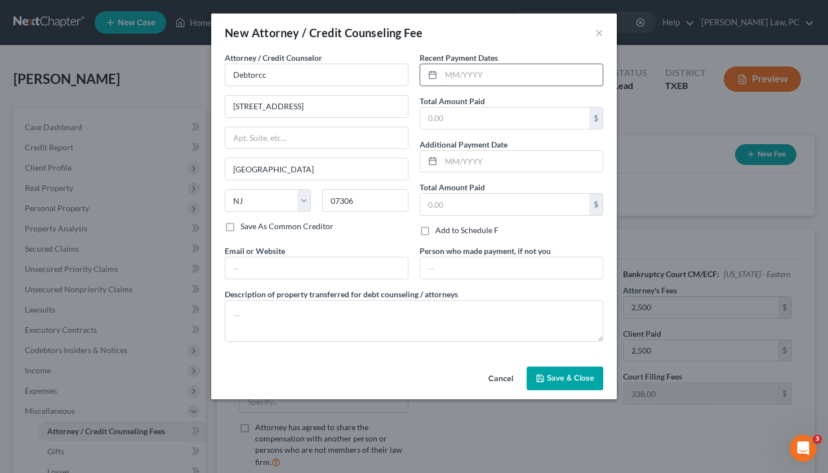
click at [476, 73] on input "text" at bounding box center [522, 74] width 162 height 21
type input "1"
type input "08/2025"
click at [484, 117] on input "text" at bounding box center [504, 118] width 169 height 21
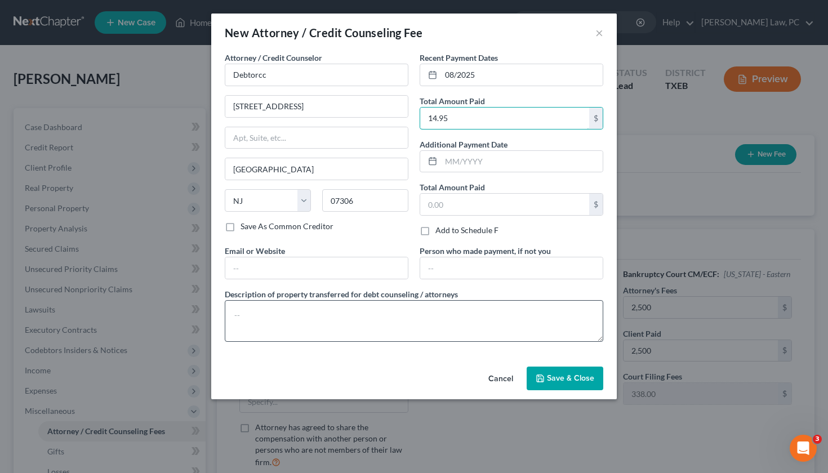
type input "14.95"
click at [273, 330] on textarea at bounding box center [414, 321] width 379 height 42
type textarea "Credit Counseling"
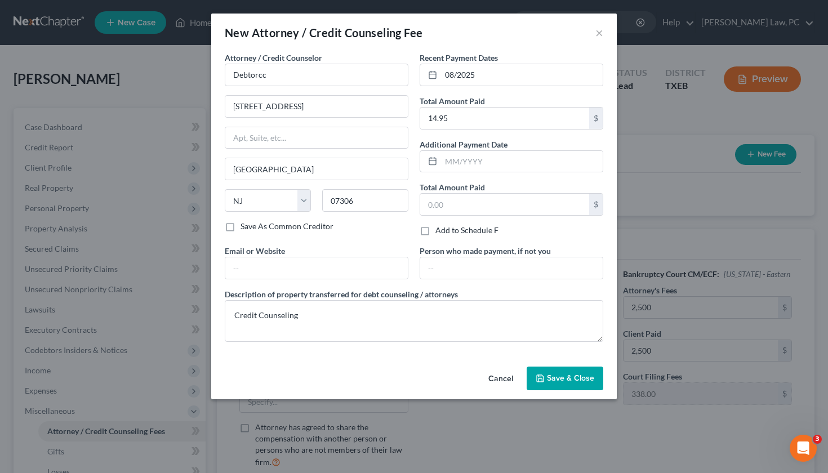
click at [562, 368] on button "Save & Close" at bounding box center [565, 379] width 77 height 24
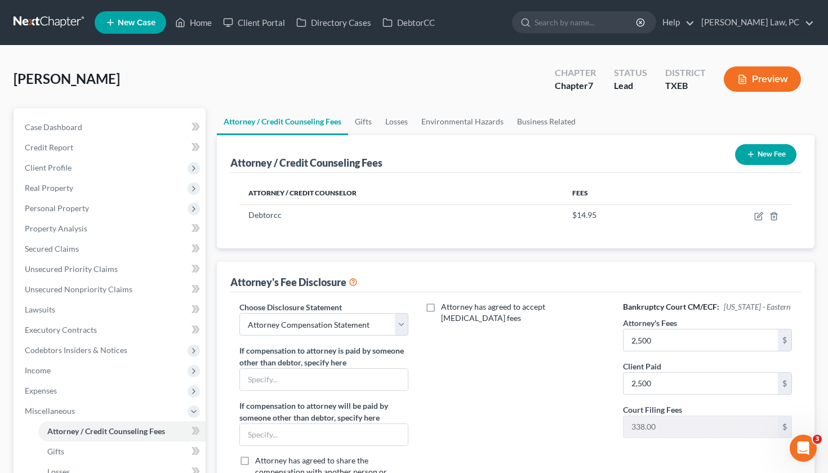
click at [721, 158] on button "New Fee" at bounding box center [765, 154] width 61 height 21
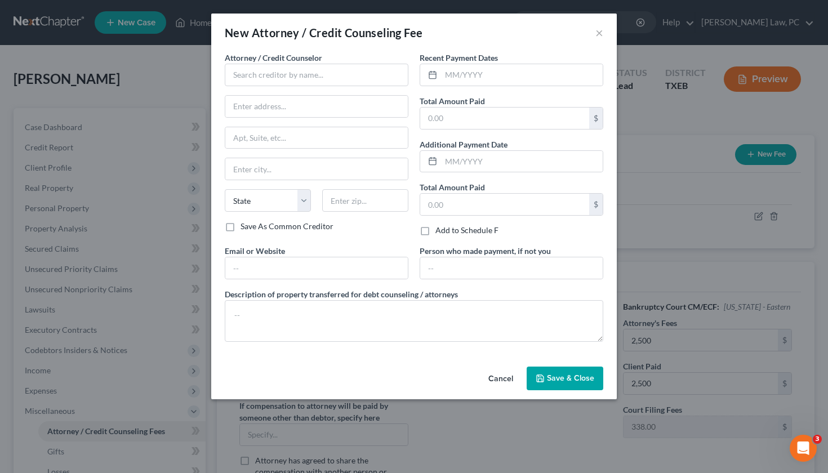
click at [281, 87] on div "Attorney / Credit Counselor * State AL AK AR AZ CA CO CT DE DC FL GA GU HI ID I…" at bounding box center [317, 136] width 184 height 169
click at [273, 76] on input "text" at bounding box center [317, 75] width 184 height 23
click at [277, 96] on div "Xactus" at bounding box center [292, 94] width 117 height 11
type input "Xactus"
type input "370 Reed Road"
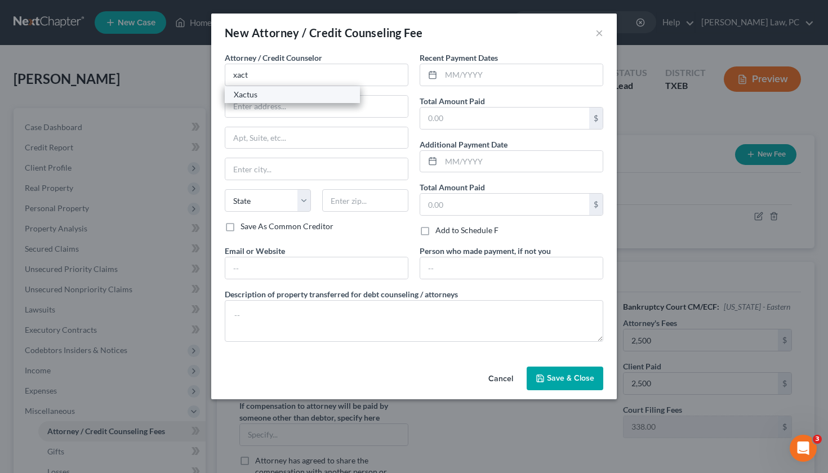
type input "Suite 100"
type input "Broomall"
select select "39"
type input "19008"
click at [490, 72] on input "text" at bounding box center [522, 74] width 162 height 21
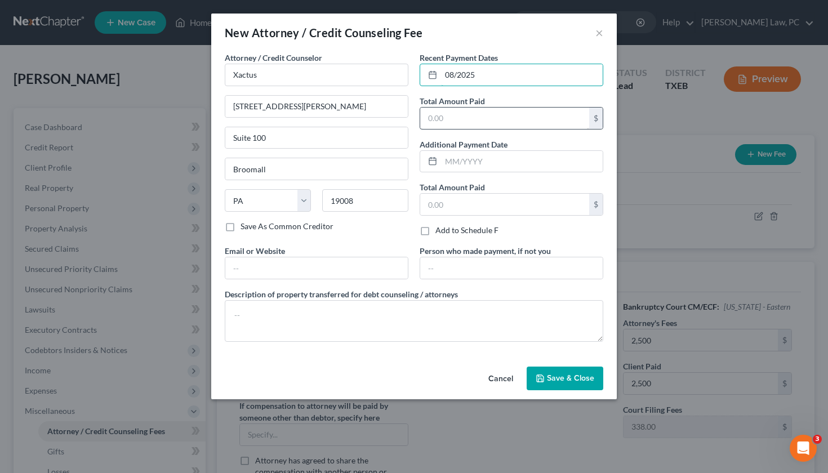
type input "08/2025"
click at [477, 119] on input "text" at bounding box center [504, 118] width 169 height 21
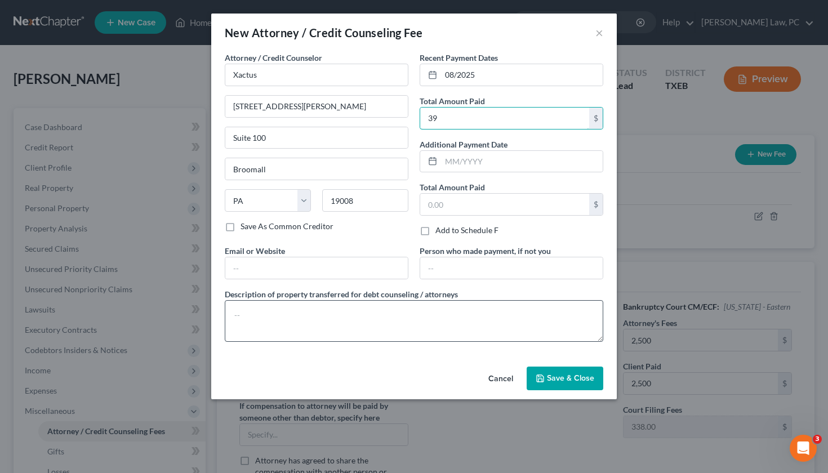
type input "39"
click at [265, 327] on textarea at bounding box center [414, 321] width 379 height 42
type textarea "Credit Report"
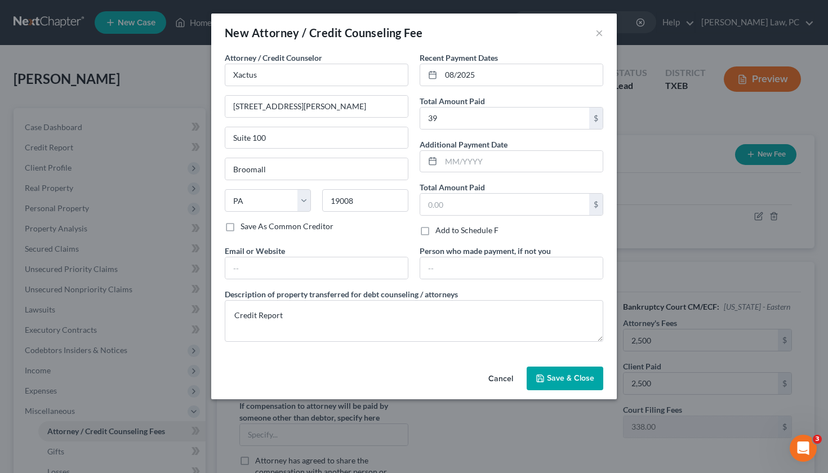
click at [552, 377] on span "Save & Close" at bounding box center [570, 379] width 47 height 10
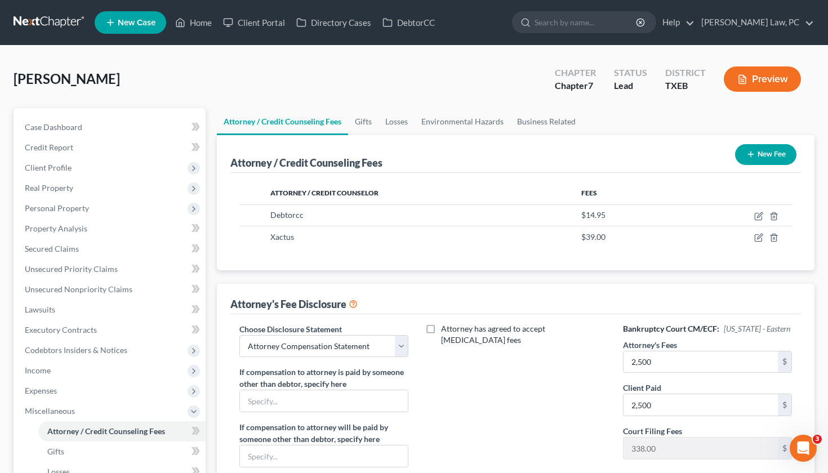
click at [721, 154] on button "New Fee" at bounding box center [765, 154] width 61 height 21
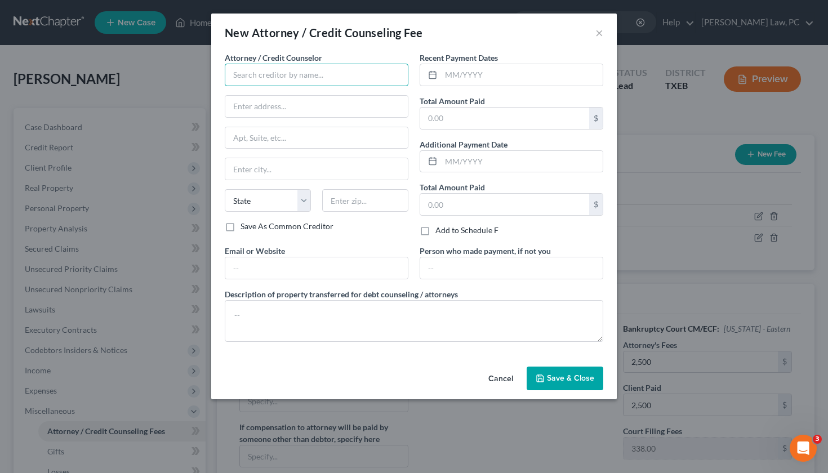
click at [273, 81] on input "text" at bounding box center [317, 75] width 184 height 23
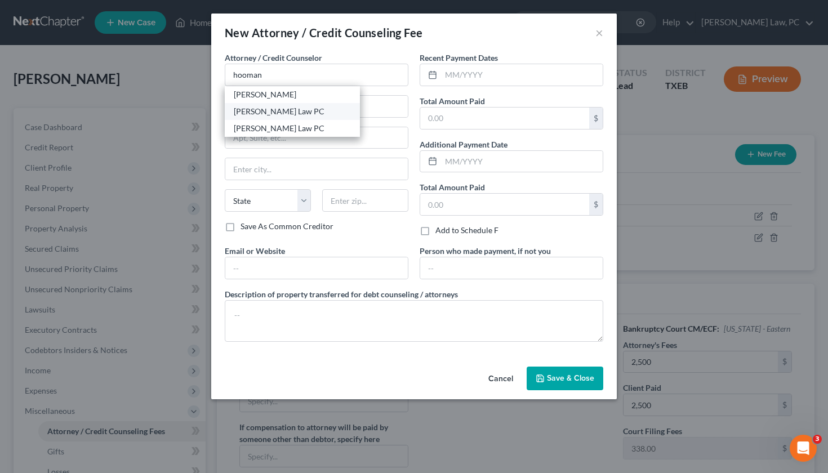
click at [279, 115] on div "Hooman Khoshnood Law PC" at bounding box center [292, 111] width 117 height 11
type input "Hooman Khoshnood Law PC"
type input "505 Huntland Dr"
type input "295"
type input "Austin"
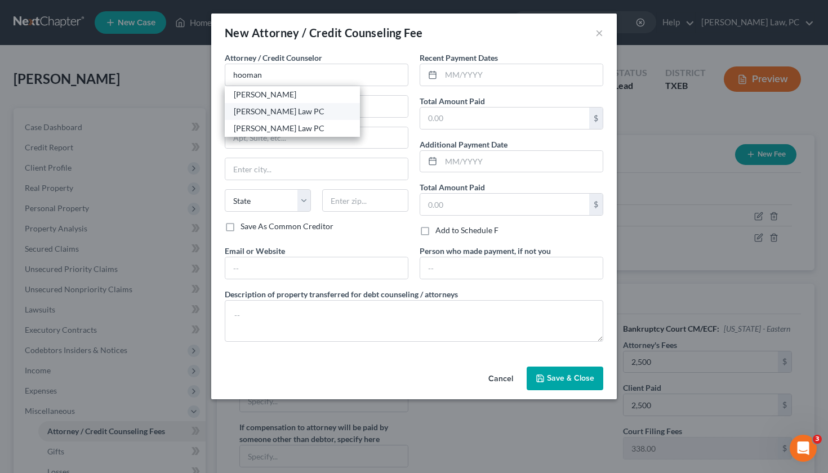
select select "45"
type input "78752"
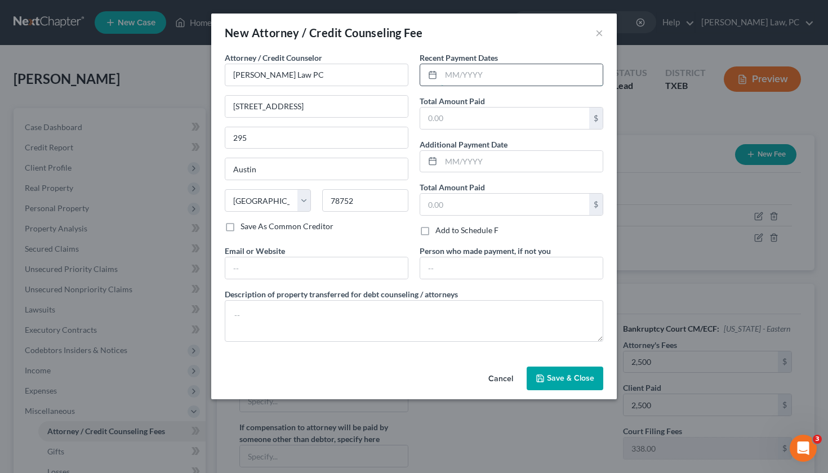
click at [482, 78] on input "text" at bounding box center [522, 74] width 162 height 21
type input "08/2025"
click at [473, 125] on input "text" at bounding box center [504, 118] width 169 height 21
type input "2,500"
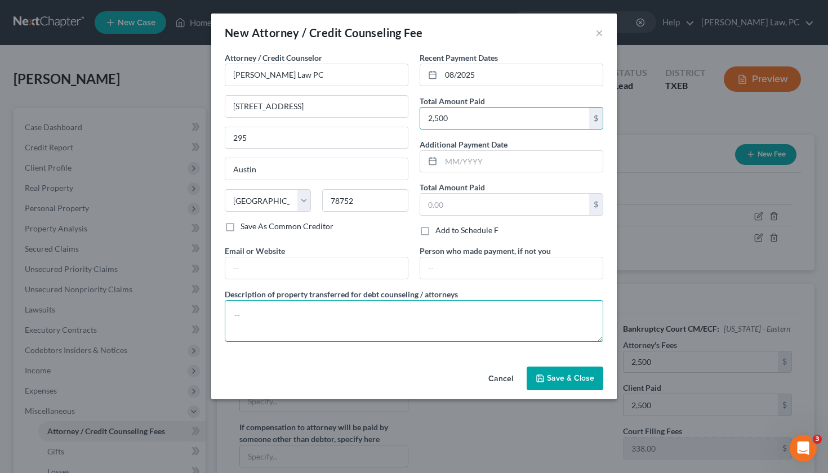
click at [332, 318] on textarea at bounding box center [414, 321] width 379 height 42
type textarea "Attorney's Fees"
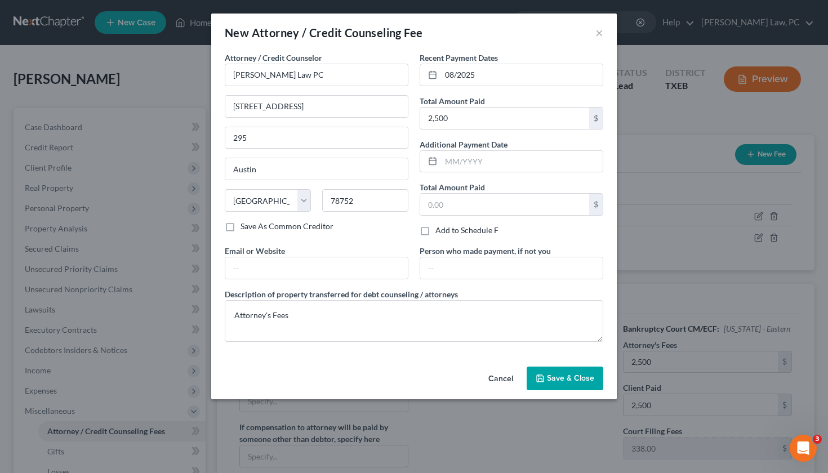
click at [571, 379] on span "Save & Close" at bounding box center [570, 379] width 47 height 10
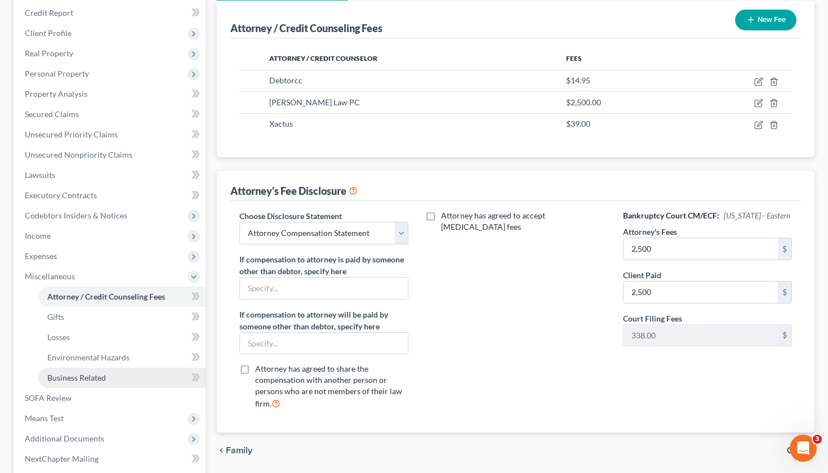
click at [81, 381] on span "Business Related" at bounding box center [76, 378] width 59 height 10
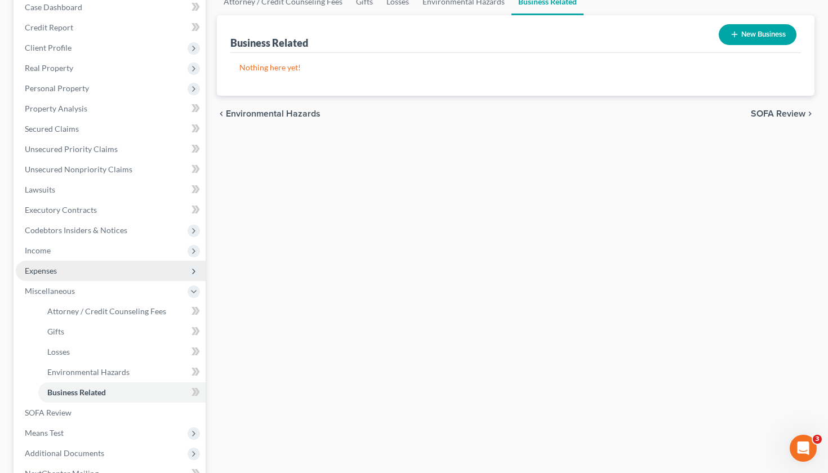
scroll to position [247, 0]
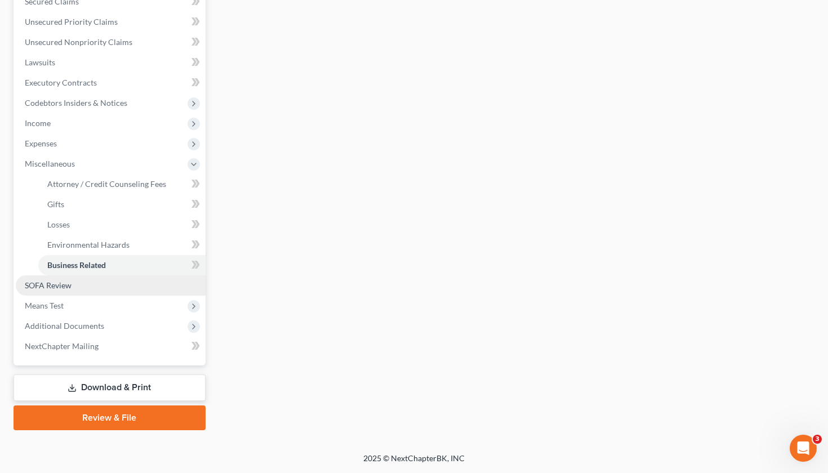
click at [57, 291] on link "SOFA Review" at bounding box center [111, 285] width 190 height 20
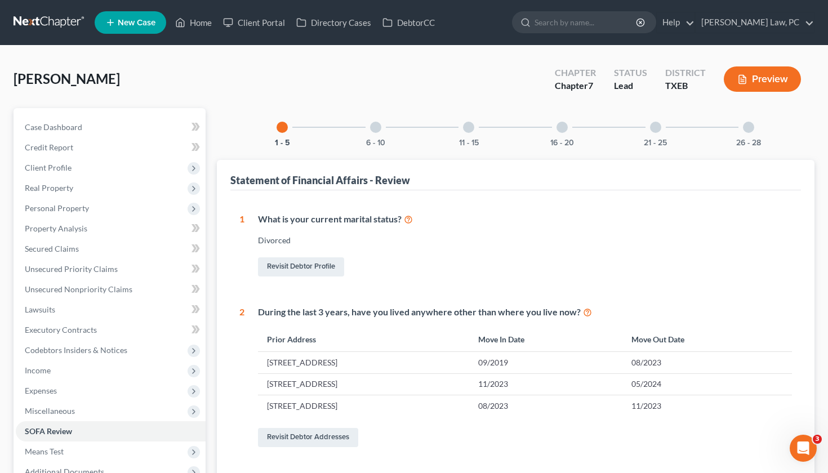
click at [372, 127] on div at bounding box center [375, 127] width 11 height 11
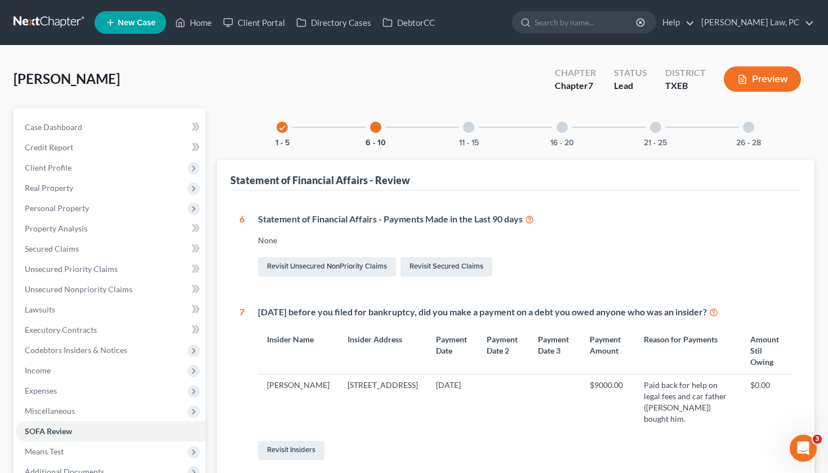
click at [468, 127] on div at bounding box center [468, 127] width 11 height 11
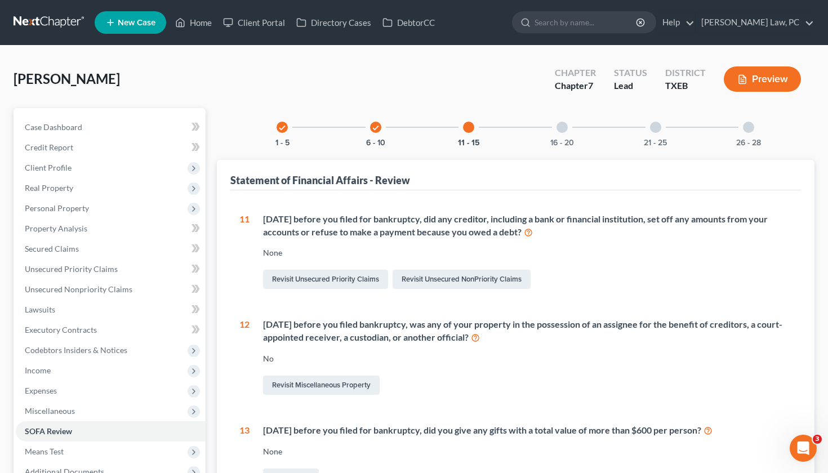
click at [559, 127] on div at bounding box center [562, 127] width 11 height 11
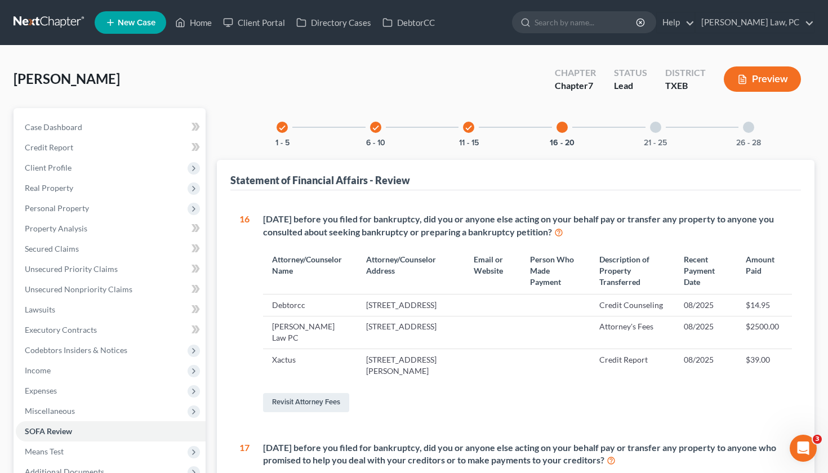
click at [653, 132] on div at bounding box center [655, 127] width 11 height 11
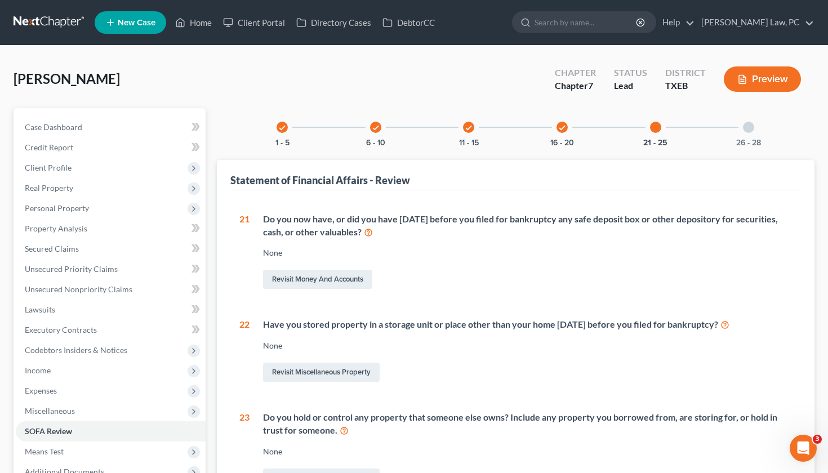
click at [721, 131] on div at bounding box center [748, 127] width 11 height 11
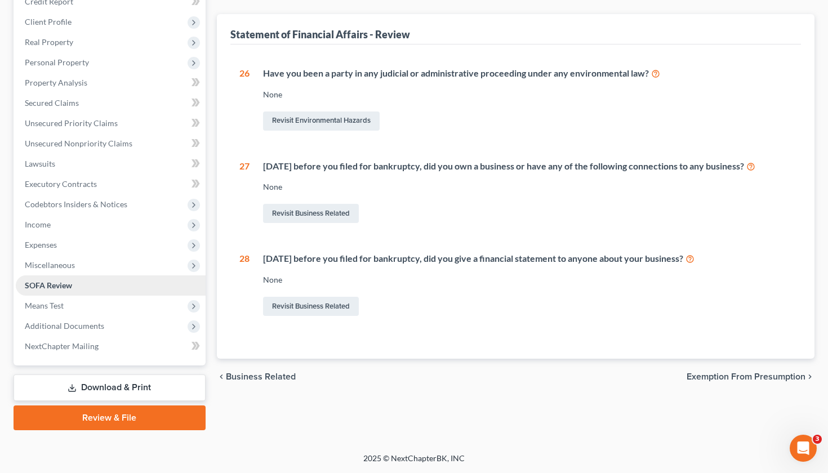
scroll to position [146, 0]
click at [52, 308] on span "Means Test" at bounding box center [44, 306] width 39 height 10
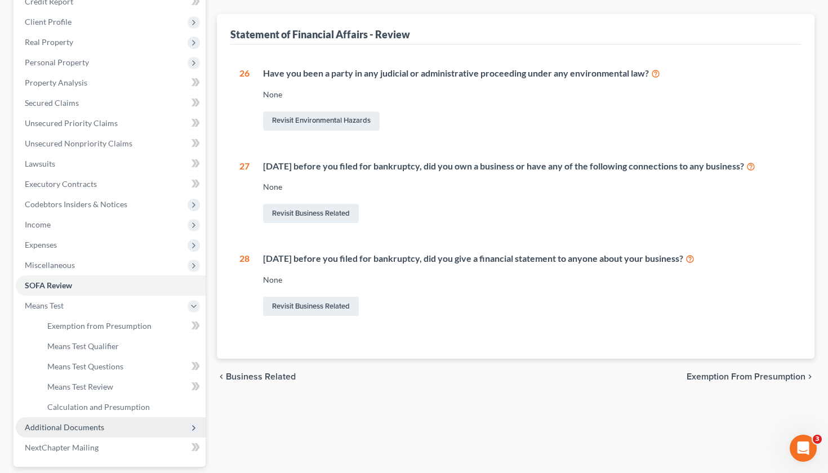
click at [70, 400] on span "Additional Documents" at bounding box center [111, 427] width 190 height 20
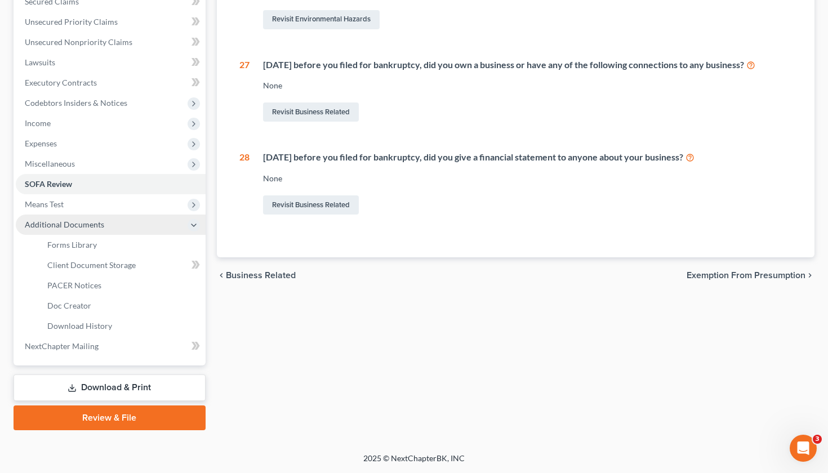
click at [68, 221] on span "Additional Documents" at bounding box center [64, 225] width 79 height 10
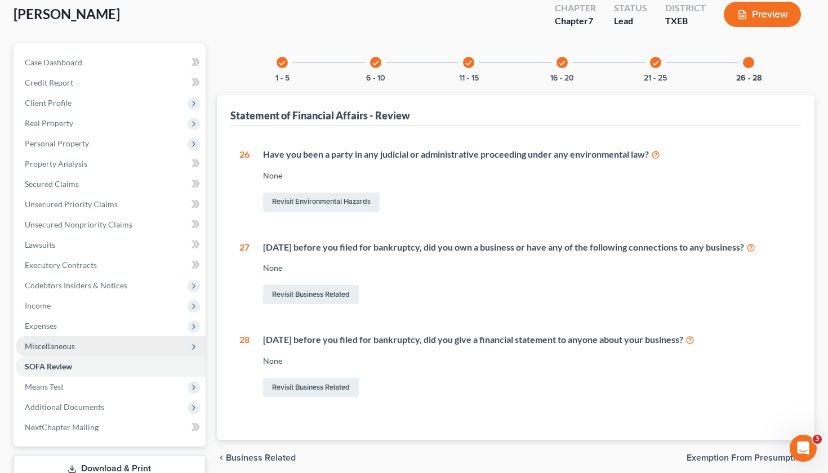
scroll to position [24, 0]
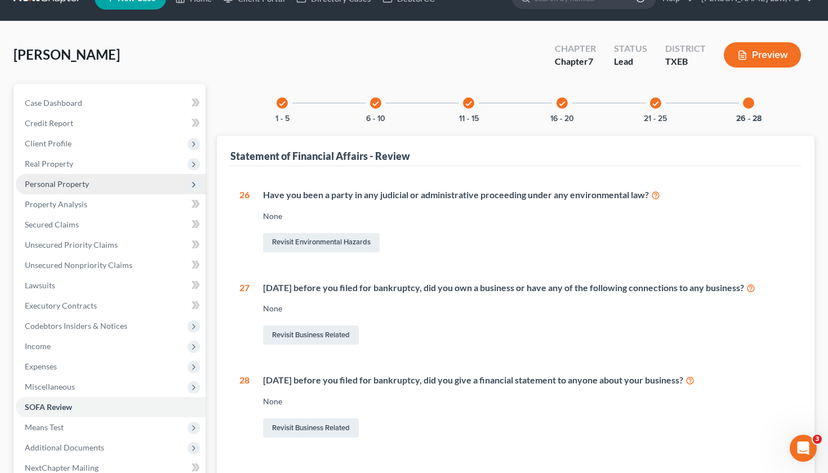
click at [51, 181] on span "Personal Property" at bounding box center [57, 184] width 64 height 10
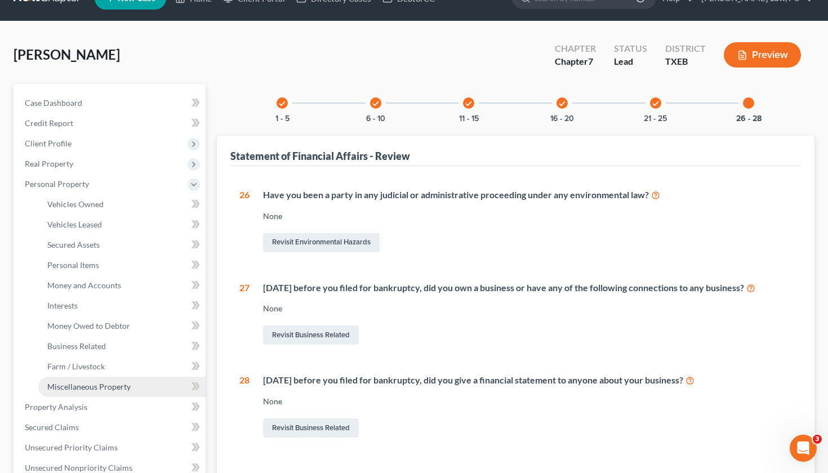
click at [90, 385] on span "Miscellaneous Property" at bounding box center [88, 387] width 83 height 10
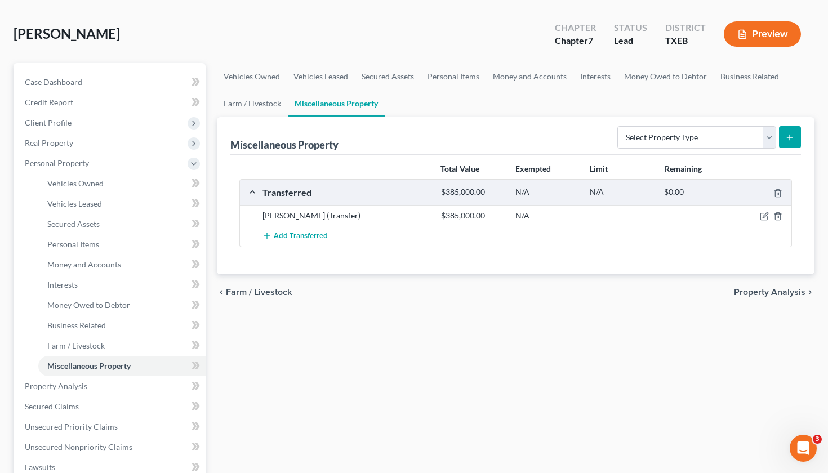
scroll to position [64, 0]
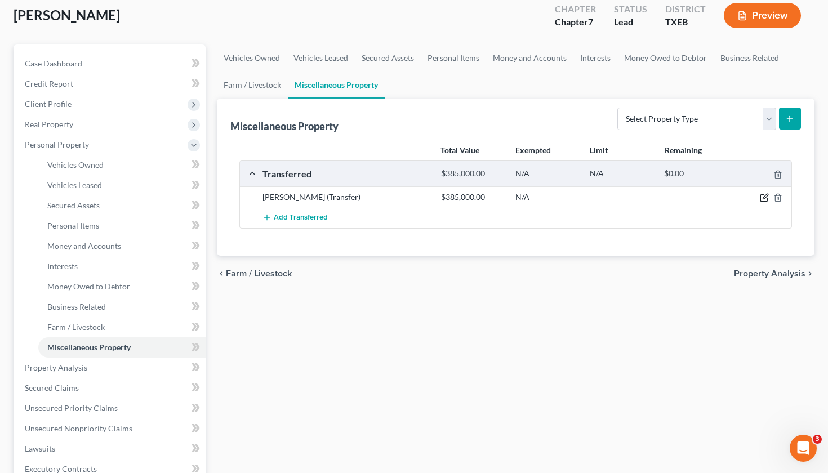
click at [721, 201] on icon "button" at bounding box center [764, 197] width 9 height 9
select select "Ordinary ([DATE])"
select select "45"
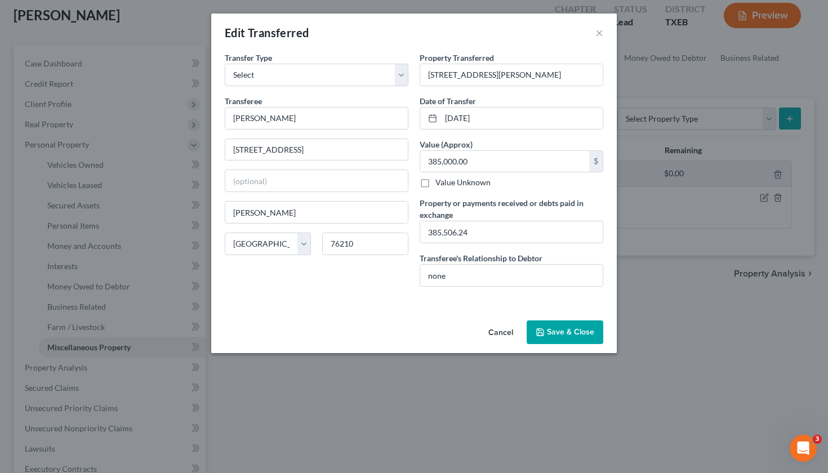
click at [566, 330] on button "Save & Close" at bounding box center [565, 333] width 77 height 24
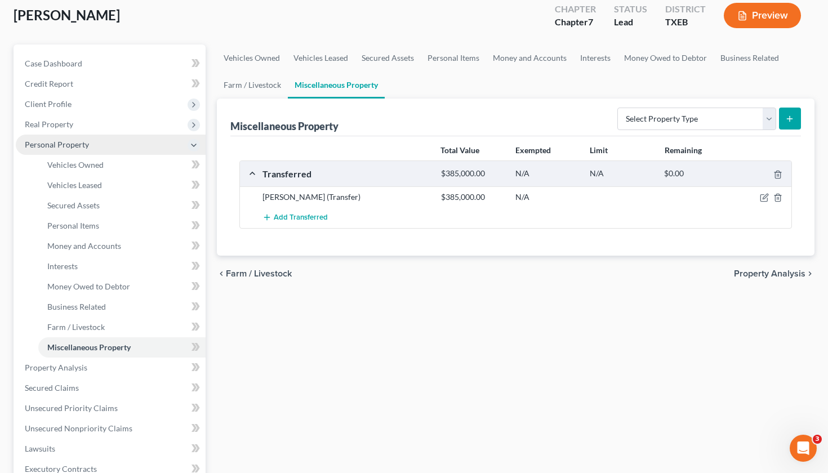
click at [51, 144] on span "Personal Property" at bounding box center [57, 145] width 64 height 10
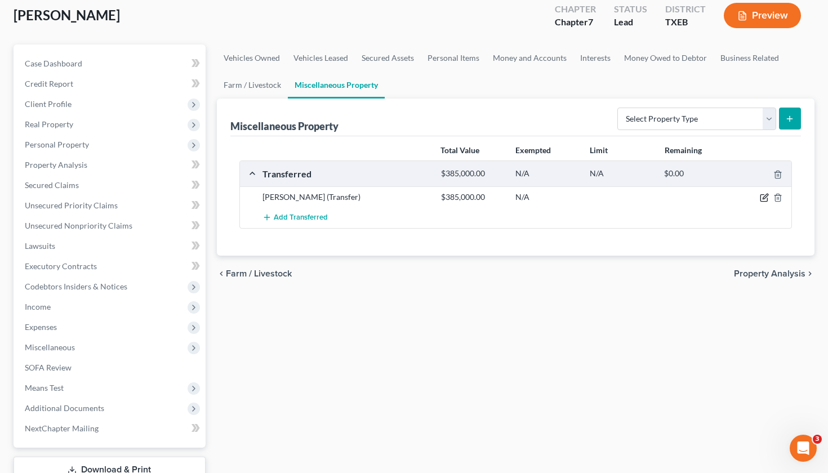
click at [721, 198] on icon "button" at bounding box center [764, 197] width 9 height 9
select select "Ordinary ([DATE])"
select select "45"
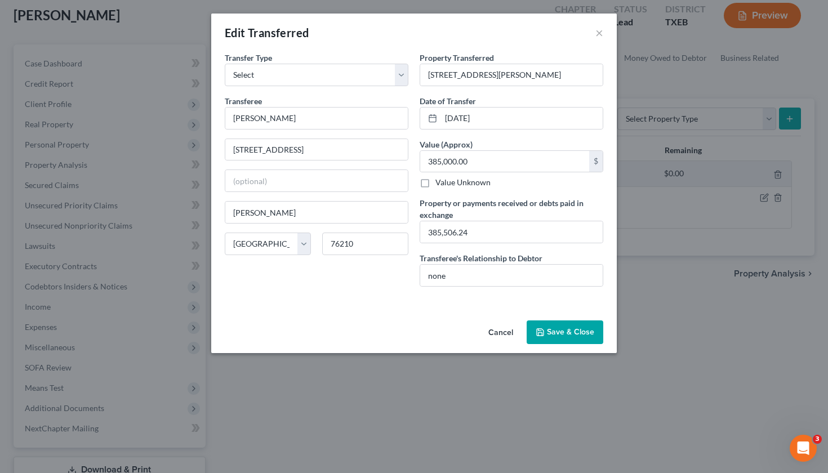
click at [556, 330] on button "Save & Close" at bounding box center [565, 333] width 77 height 24
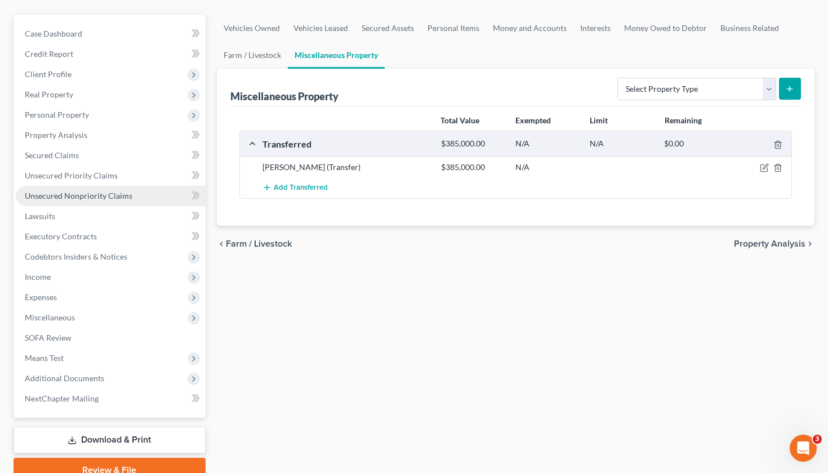
scroll to position [92, 0]
click at [58, 197] on span "Unsecured Nonpriority Claims" at bounding box center [79, 197] width 108 height 10
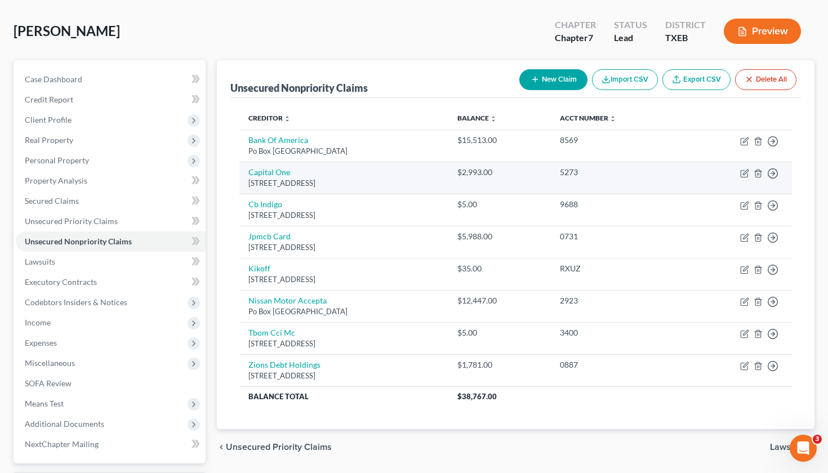
scroll to position [51, 0]
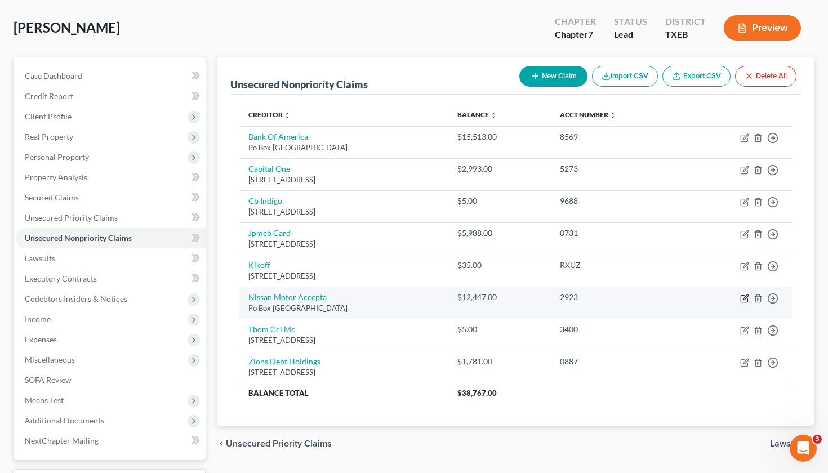
click at [721, 297] on icon "button" at bounding box center [744, 298] width 9 height 9
select select "45"
select select "4"
select select "0"
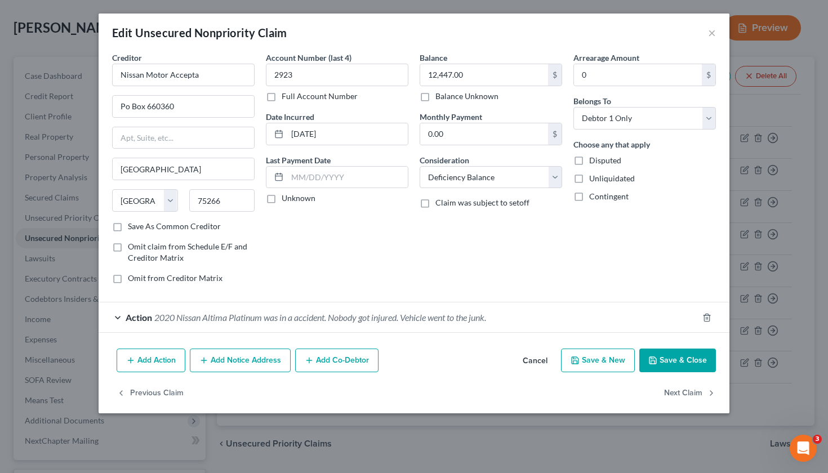
click at [146, 318] on span "Action" at bounding box center [139, 317] width 26 height 11
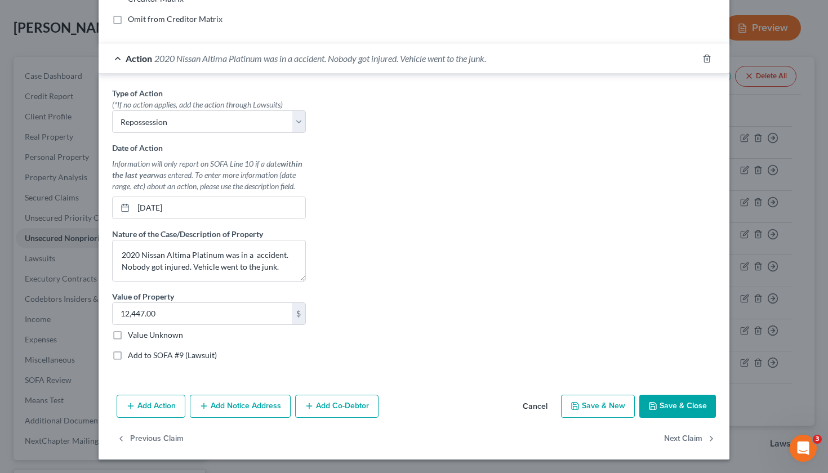
scroll to position [259, 0]
click at [288, 256] on textarea "2020 Nissan Altima Platinum was in a accident. Nobody got injured. Vehicle went…" at bounding box center [209, 262] width 194 height 42
type textarea "2020 Nissan Altima Platinum was in a accident. Nobody got injured. Vehicle went…"
click at [665, 400] on button "Save & Close" at bounding box center [677, 407] width 77 height 24
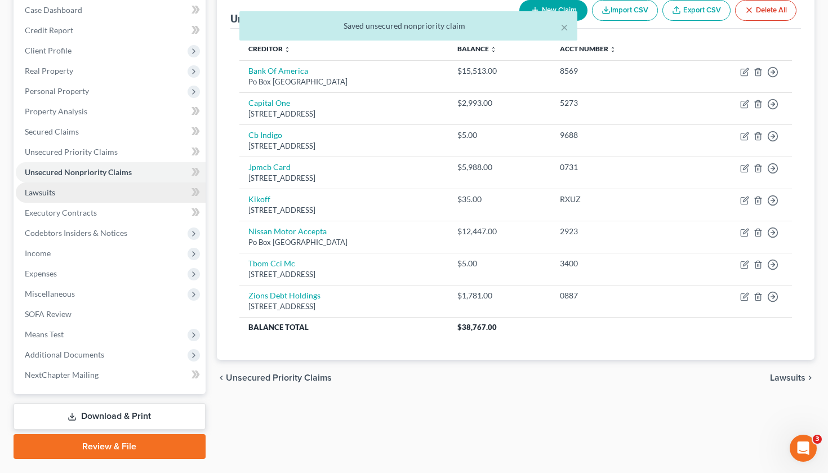
click at [53, 198] on link "Lawsuits" at bounding box center [111, 193] width 190 height 20
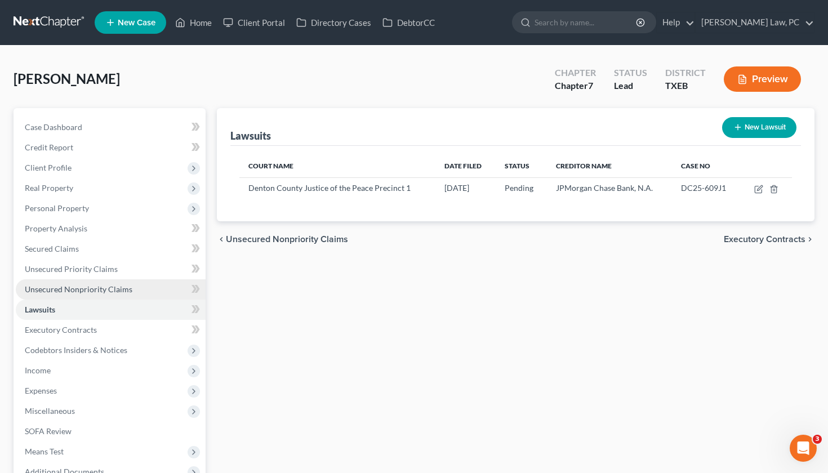
click at [78, 285] on span "Unsecured Nonpriority Claims" at bounding box center [79, 290] width 108 height 10
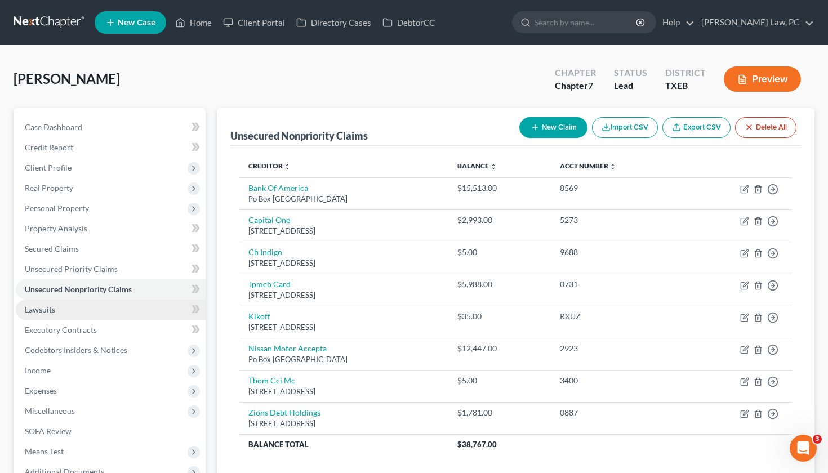
click at [41, 315] on link "Lawsuits" at bounding box center [111, 310] width 190 height 20
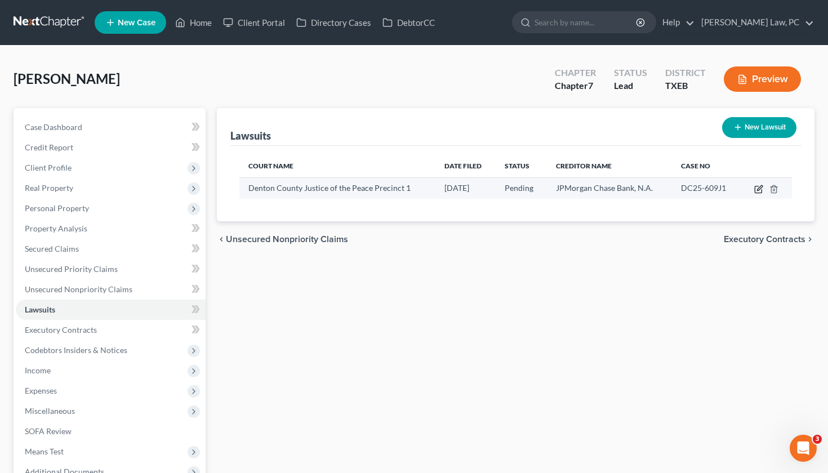
click at [721, 191] on icon "button" at bounding box center [758, 189] width 9 height 9
select select "45"
select select "0"
select select "4"
select select "45"
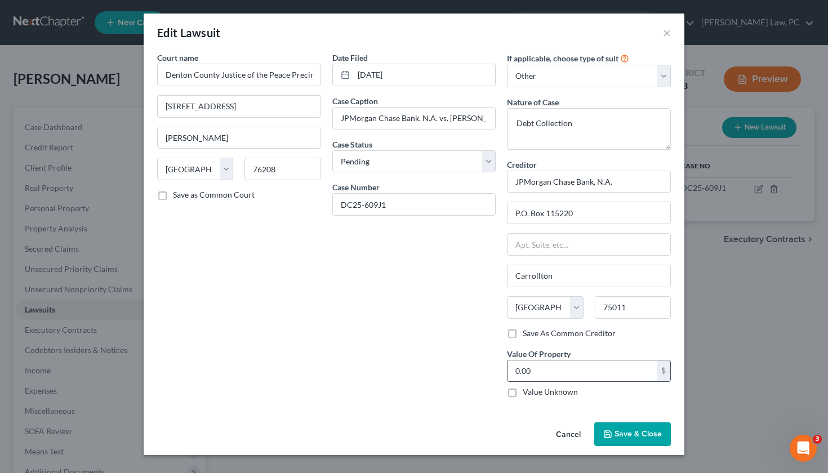
click at [567, 373] on input "0.00" at bounding box center [582, 371] width 149 height 21
drag, startPoint x: 567, startPoint y: 373, endPoint x: 494, endPoint y: 371, distance: 73.8
click at [494, 371] on div "Court name * Denton County Justice of the Peace Precinct 1 1 Courthouse Dr Suit…" at bounding box center [414, 229] width 525 height 355
type input "5,988"
click at [647, 400] on span "Save & Close" at bounding box center [638, 434] width 47 height 10
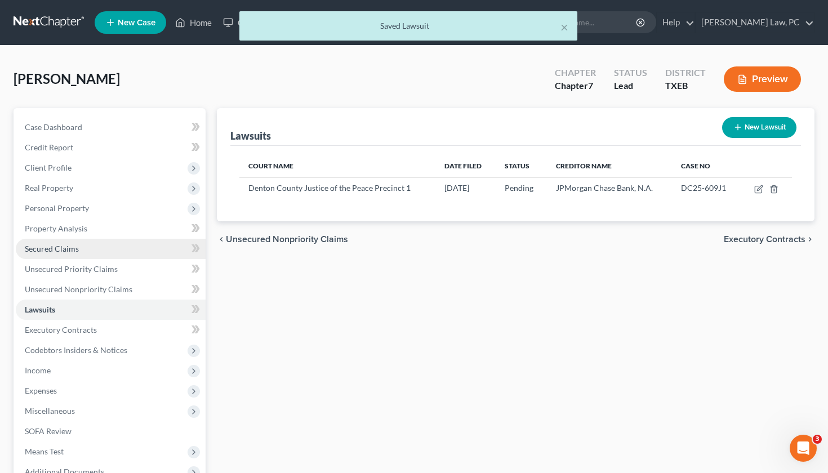
click at [62, 251] on span "Secured Claims" at bounding box center [52, 249] width 54 height 10
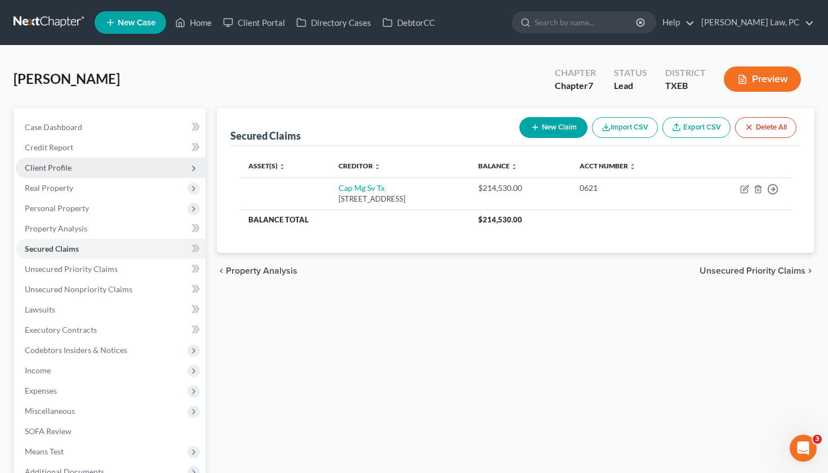
click at [48, 168] on span "Client Profile" at bounding box center [48, 168] width 47 height 10
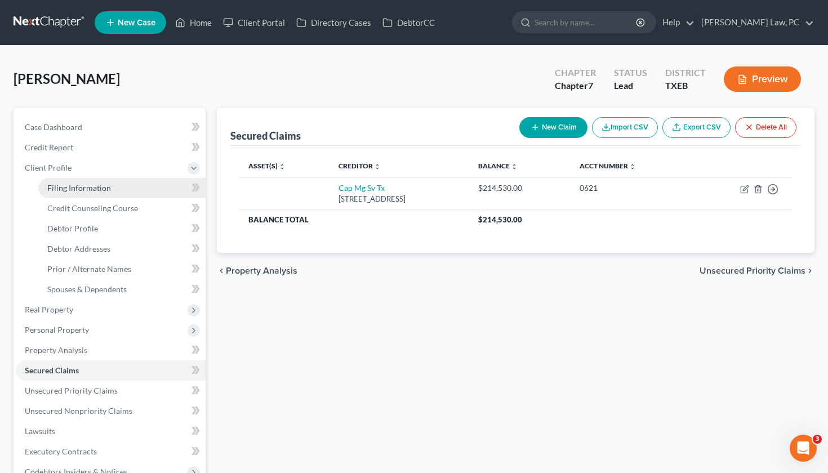
click at [83, 185] on span "Filing Information" at bounding box center [79, 188] width 64 height 10
select select "1"
select select "0"
select select "77"
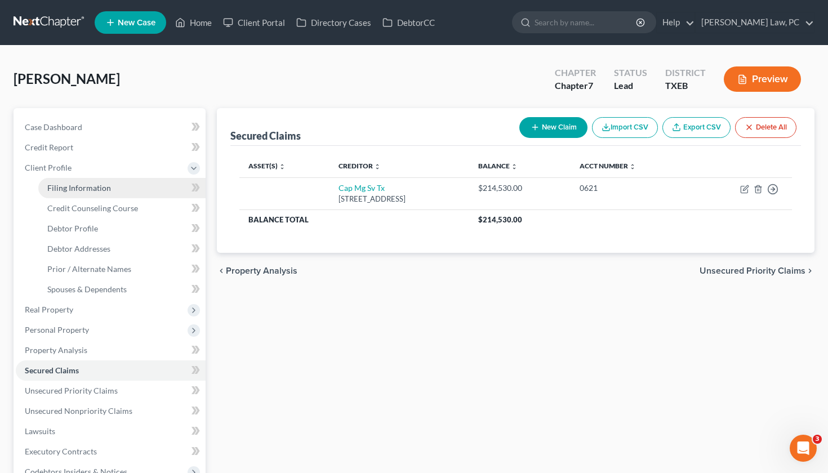
select select "3"
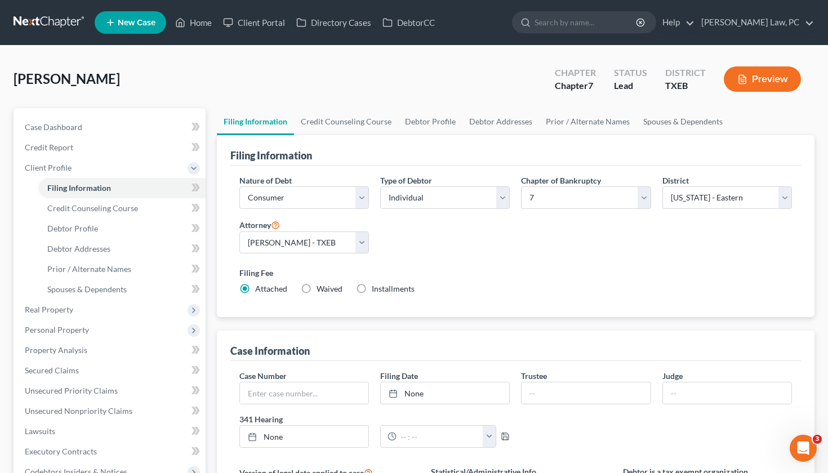
click at [46, 23] on link at bounding box center [50, 22] width 72 height 20
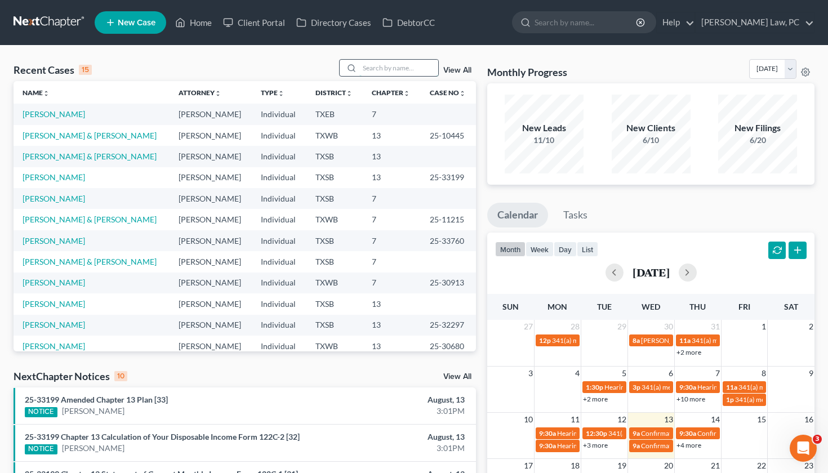
click at [399, 69] on input "search" at bounding box center [398, 68] width 79 height 16
type input "cross"
